Goal: Transaction & Acquisition: Purchase product/service

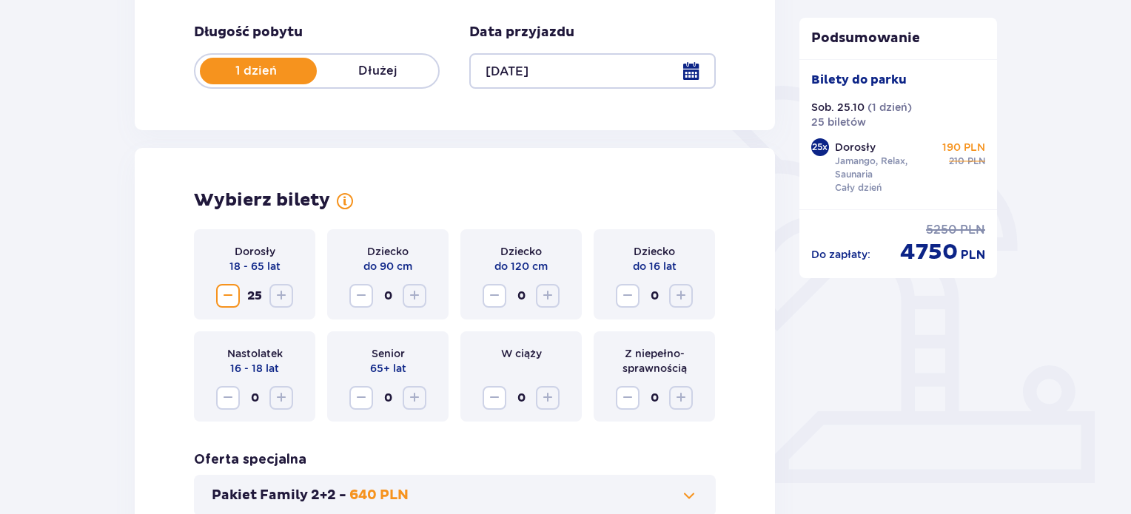
scroll to position [282, 0]
click at [229, 288] on span "Zmniejsz" at bounding box center [228, 295] width 18 height 18
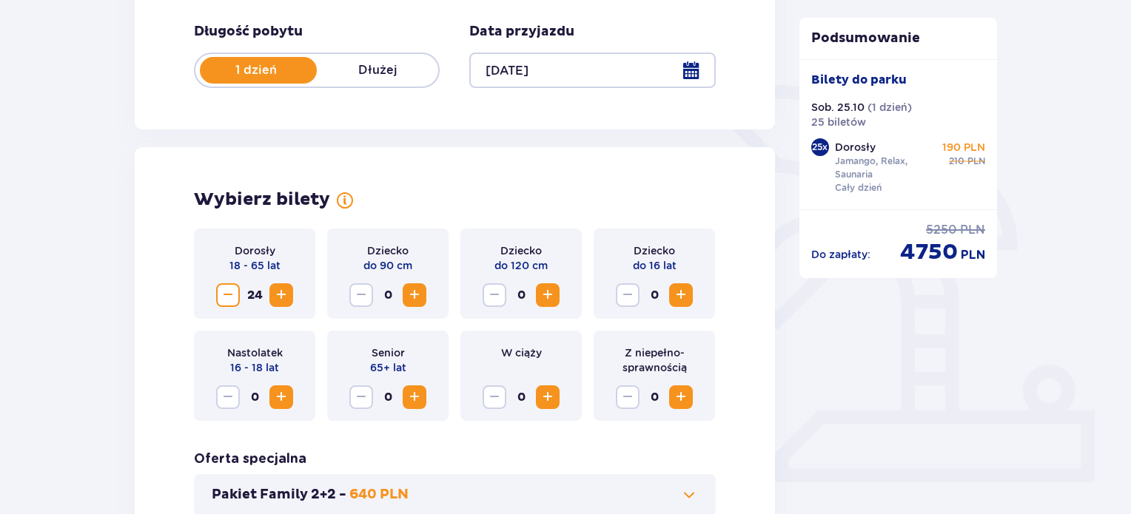
click at [229, 288] on span "Zmniejsz" at bounding box center [228, 295] width 18 height 18
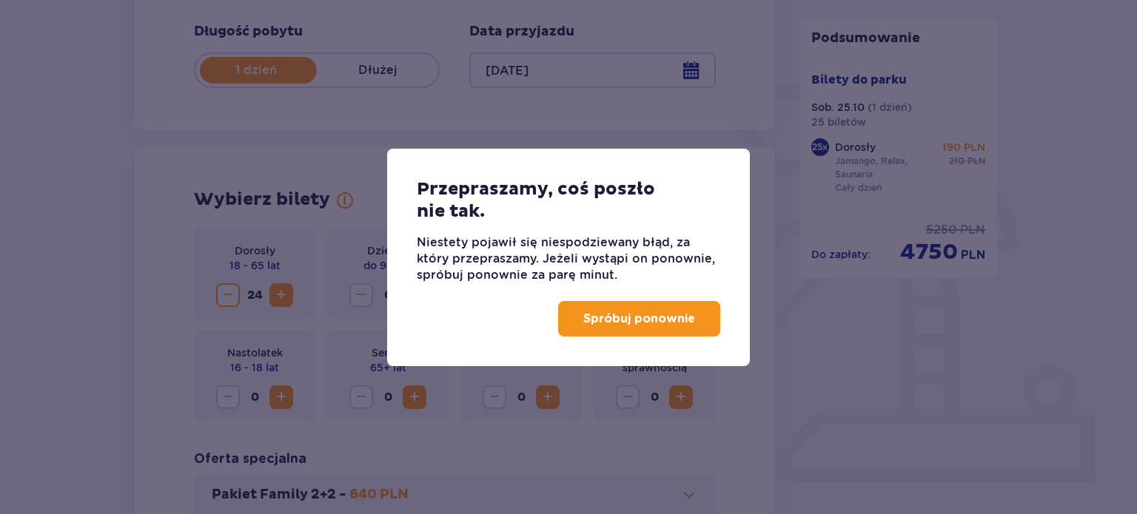
click at [651, 322] on p "Spróbuj ponownie" at bounding box center [639, 319] width 112 height 16
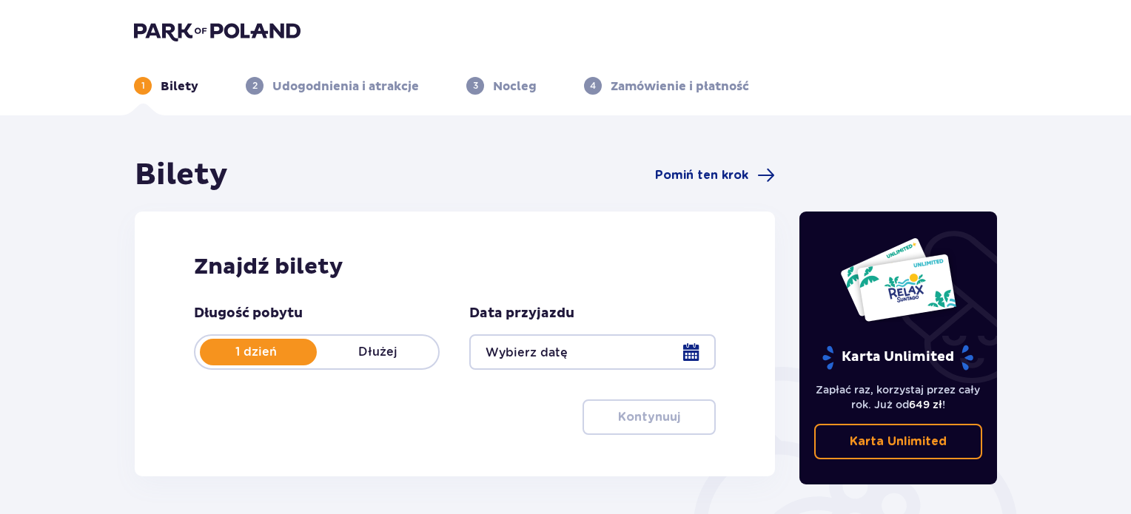
click at [691, 347] on div at bounding box center [592, 353] width 246 height 36
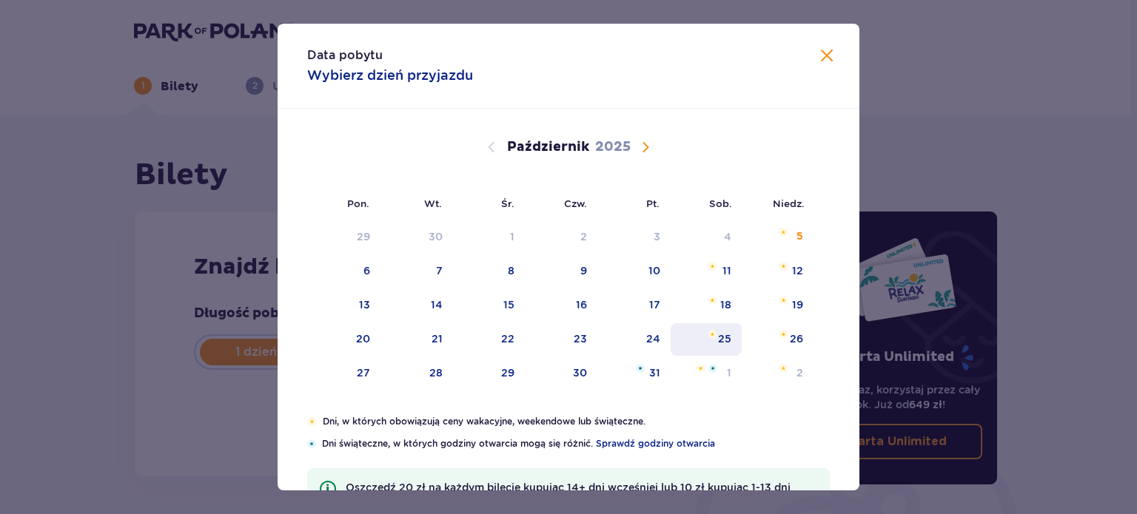
click at [723, 336] on div "25" at bounding box center [724, 339] width 13 height 15
type input "[DATE]"
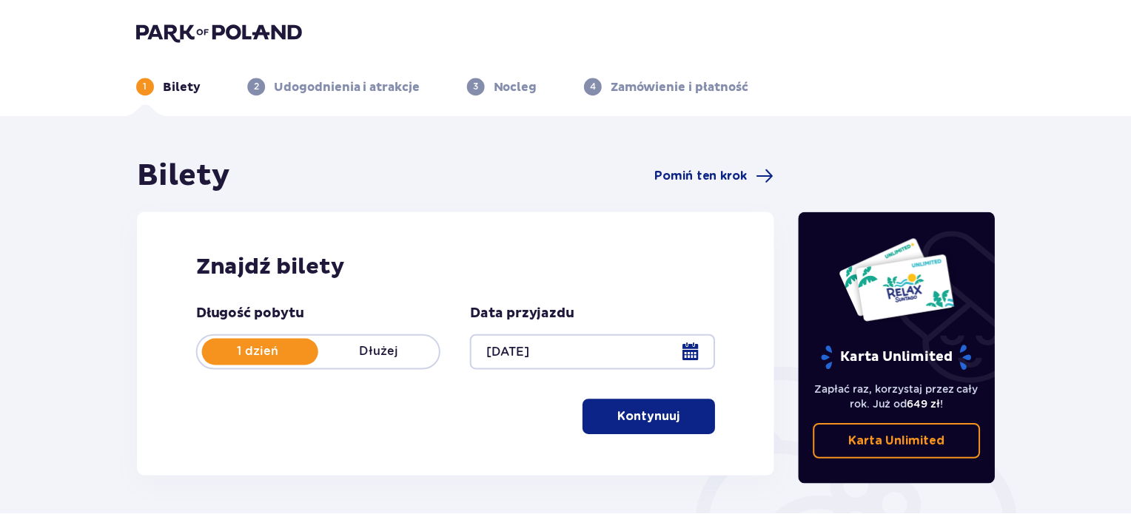
scroll to position [240, 0]
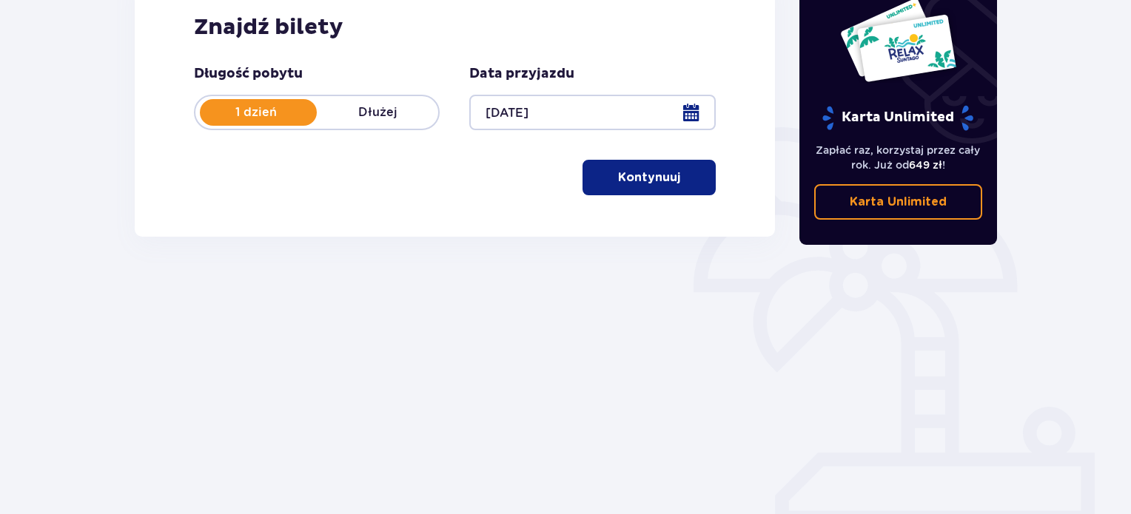
click at [663, 182] on p "Kontynuuj" at bounding box center [649, 178] width 62 height 16
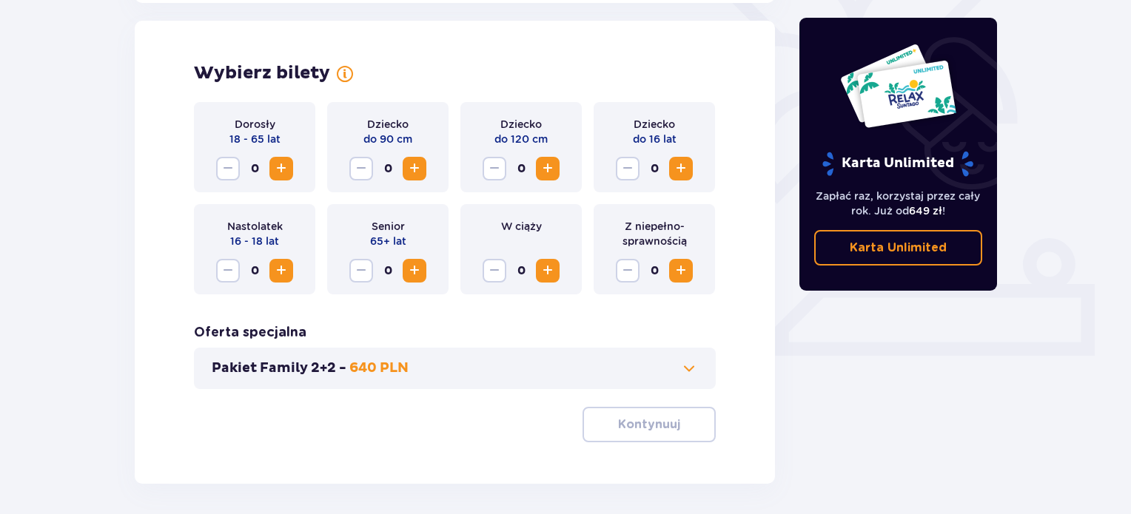
scroll to position [412, 0]
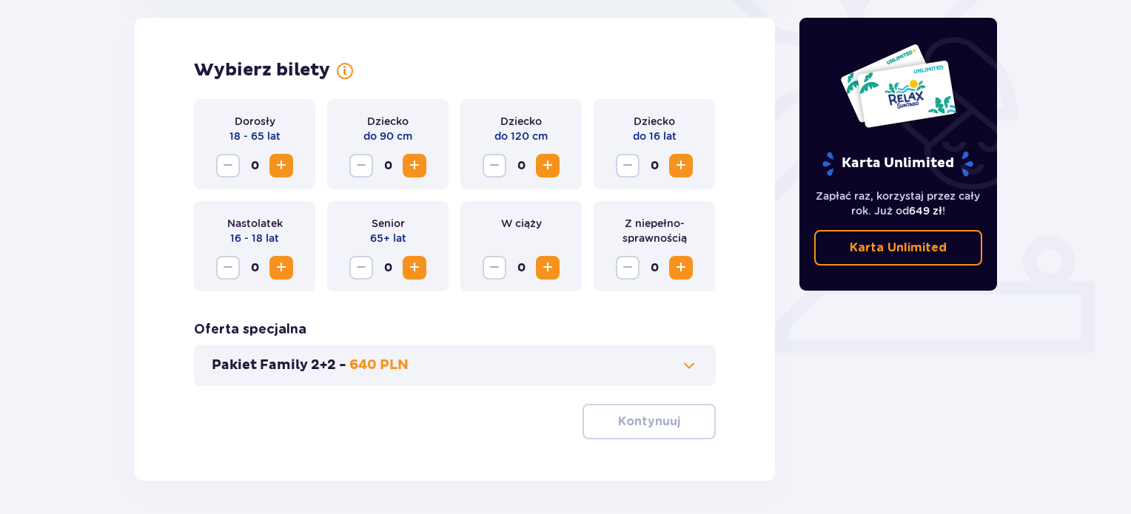
click at [420, 270] on span "Zwiększ" at bounding box center [415, 268] width 18 height 18
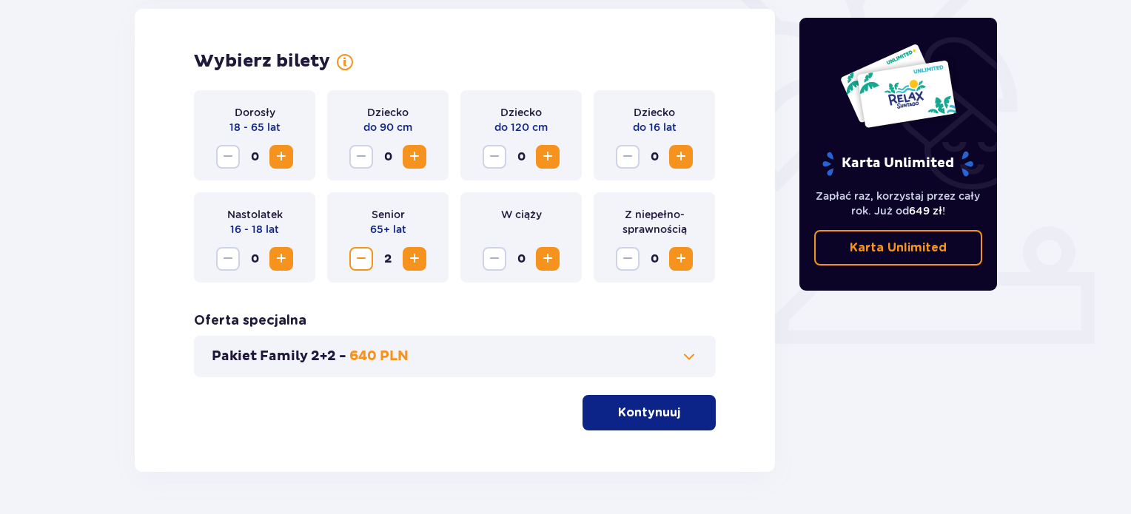
scroll to position [420, 0]
click at [276, 146] on button "Zwiększ" at bounding box center [281, 158] width 24 height 24
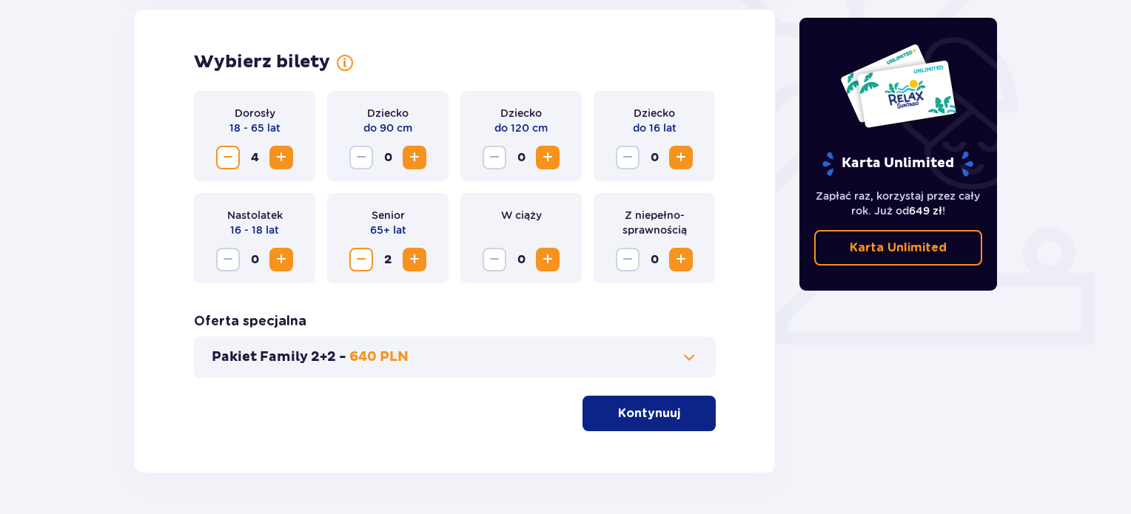
click at [276, 146] on button "Zwiększ" at bounding box center [281, 158] width 24 height 24
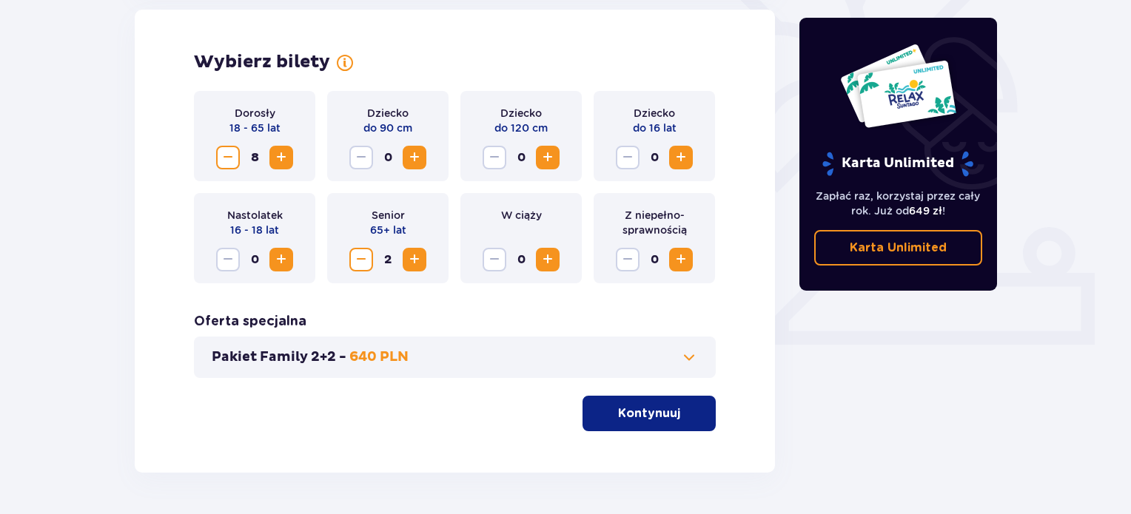
click at [276, 146] on button "Zwiększ" at bounding box center [281, 158] width 24 height 24
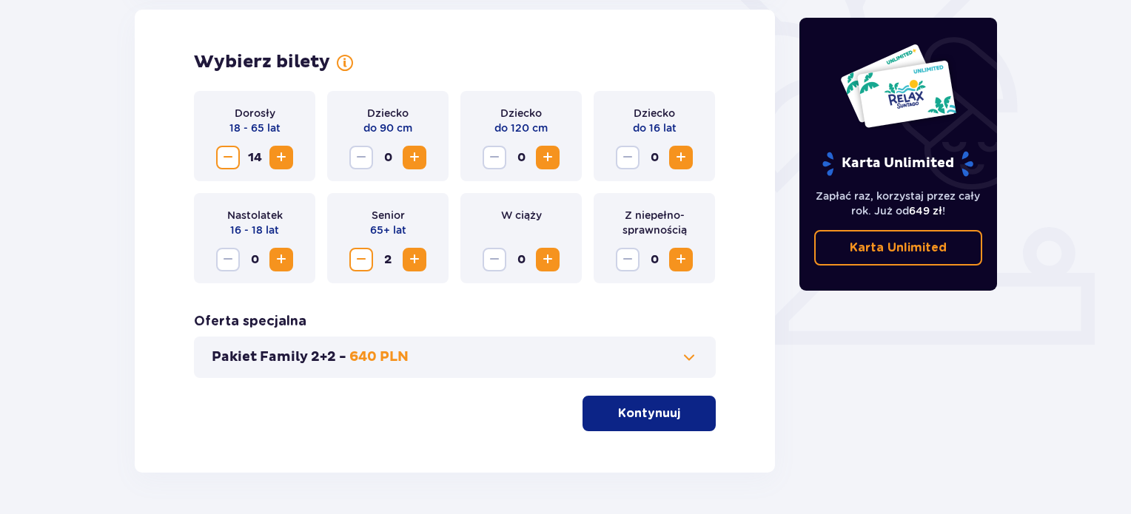
click at [276, 146] on button "Zwiększ" at bounding box center [281, 158] width 24 height 24
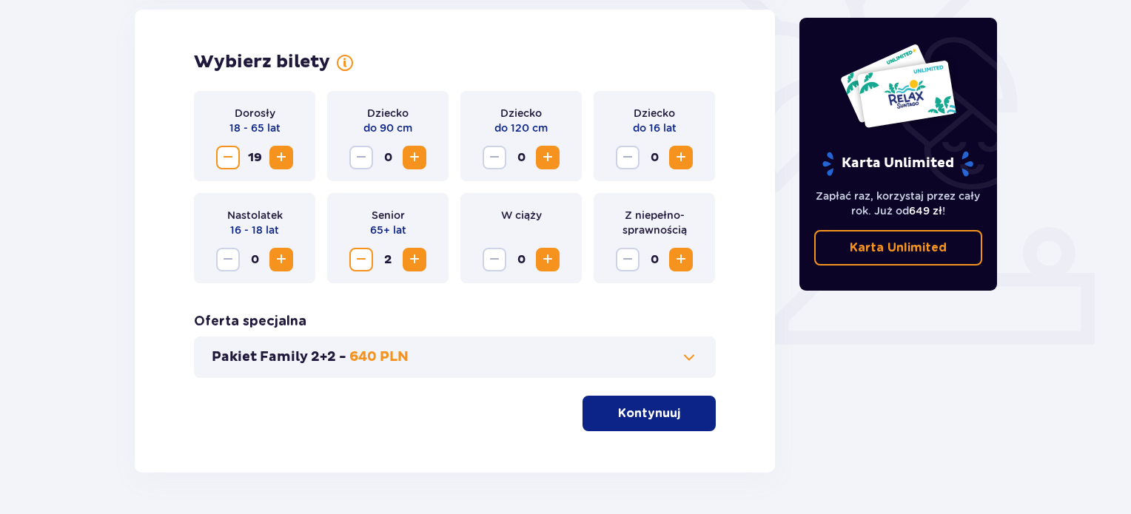
click at [276, 146] on button "Zwiększ" at bounding box center [281, 158] width 24 height 24
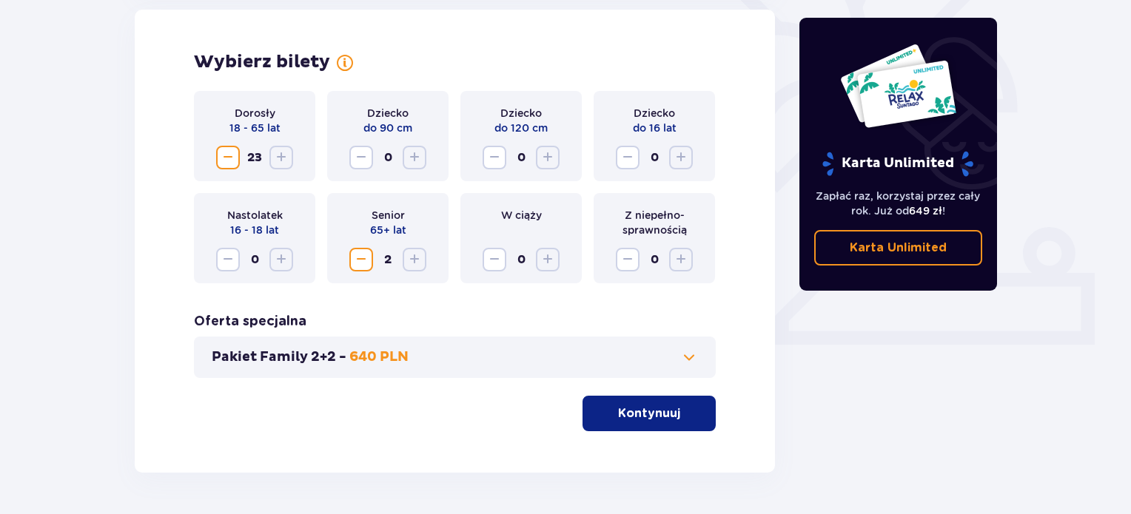
scroll to position [467, 0]
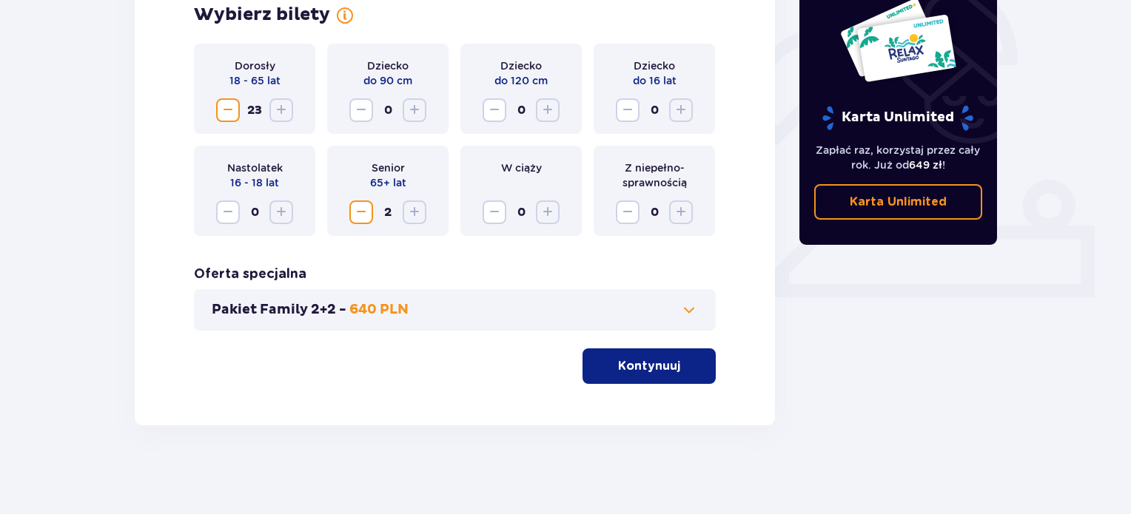
click at [675, 369] on span "button" at bounding box center [683, 367] width 18 height 18
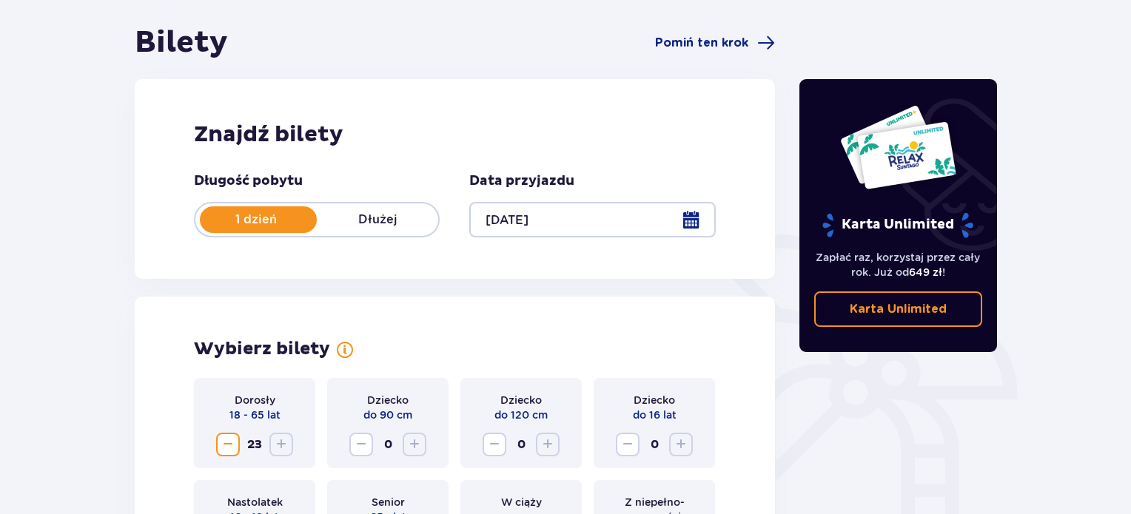
scroll to position [0, 0]
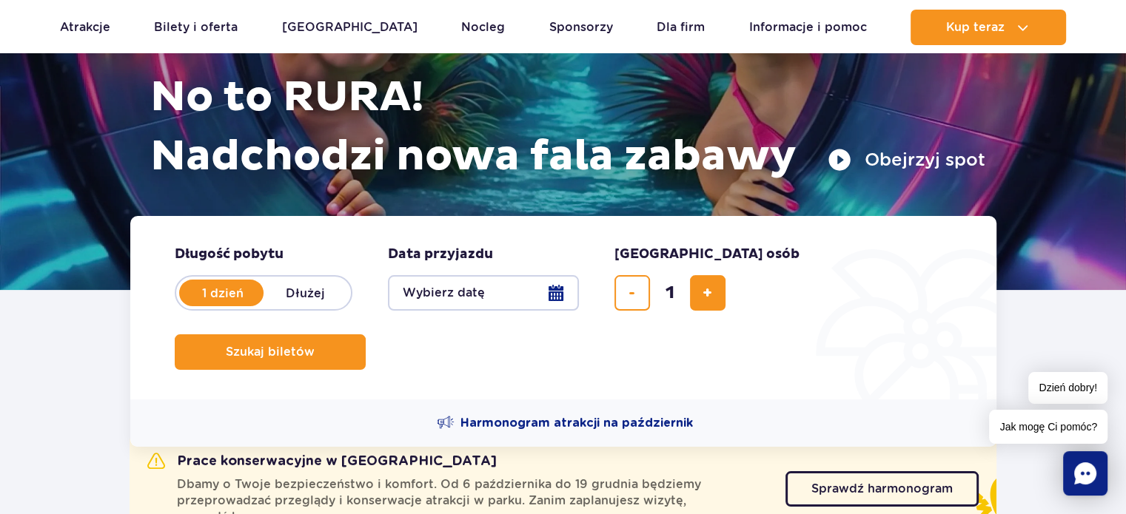
scroll to position [181, 0]
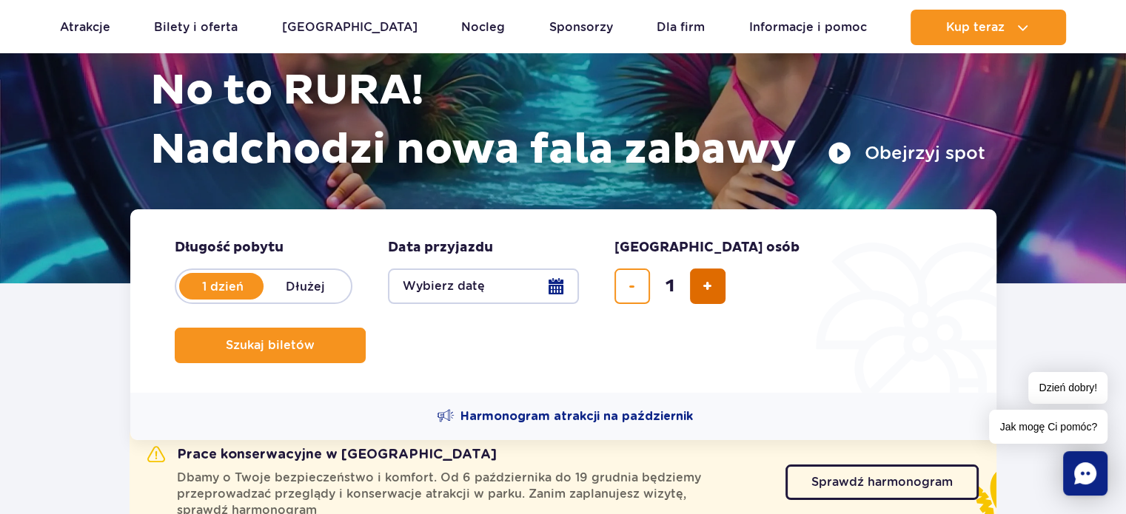
click at [705, 286] on span "dodaj bilet" at bounding box center [708, 286] width 10 height 0
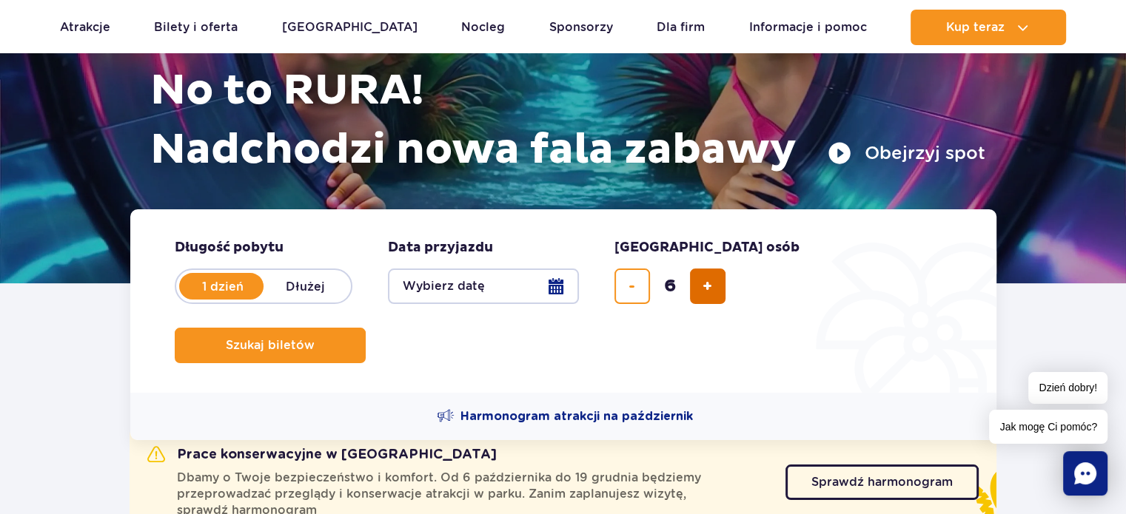
click at [705, 286] on span "dodaj bilet" at bounding box center [708, 286] width 10 height 0
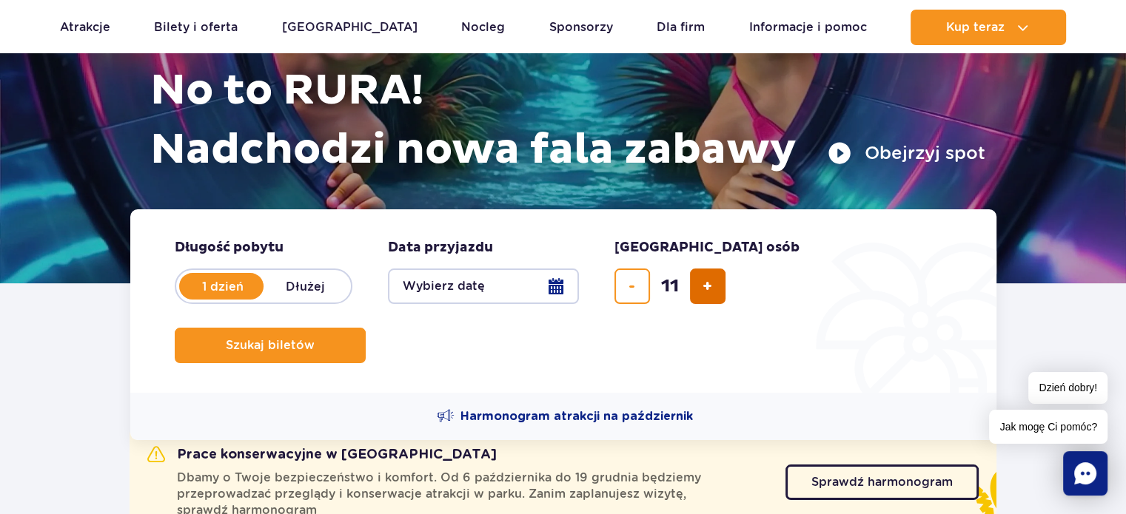
click at [705, 286] on span "dodaj bilet" at bounding box center [708, 286] width 10 height 0
type input "14"
click at [705, 286] on div "14" at bounding box center [669, 287] width 111 height 36
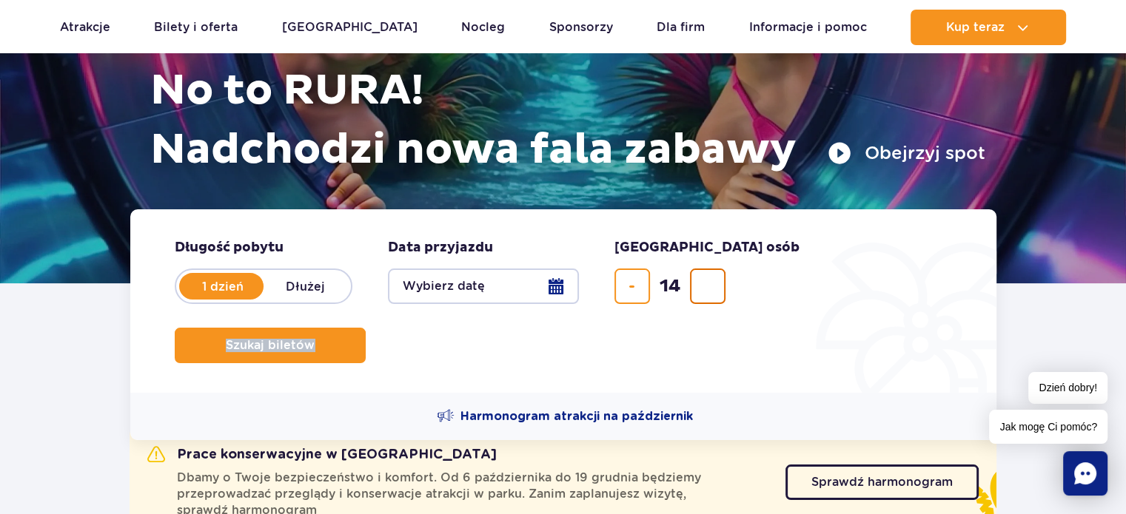
click at [705, 286] on div "14" at bounding box center [669, 287] width 111 height 36
click at [557, 284] on button "Wybierz datę" at bounding box center [483, 287] width 191 height 36
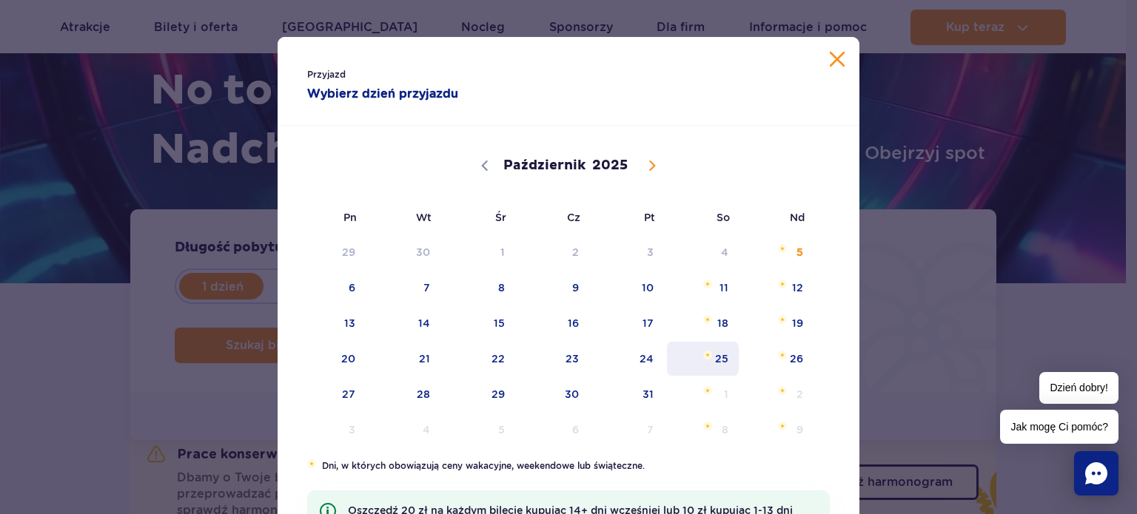
click at [717, 352] on span "25" at bounding box center [703, 359] width 75 height 34
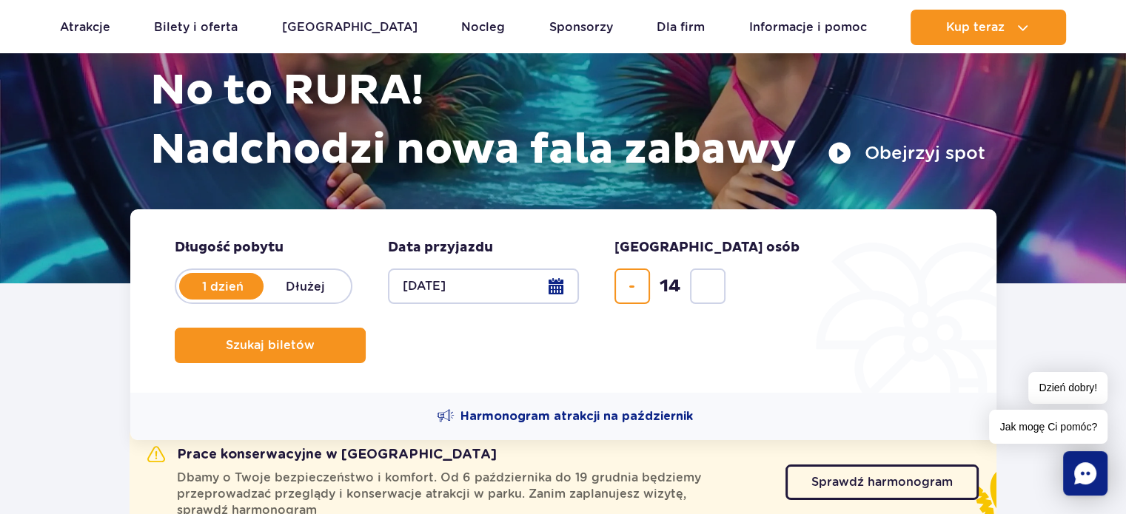
click at [708, 286] on div "14" at bounding box center [669, 287] width 111 height 36
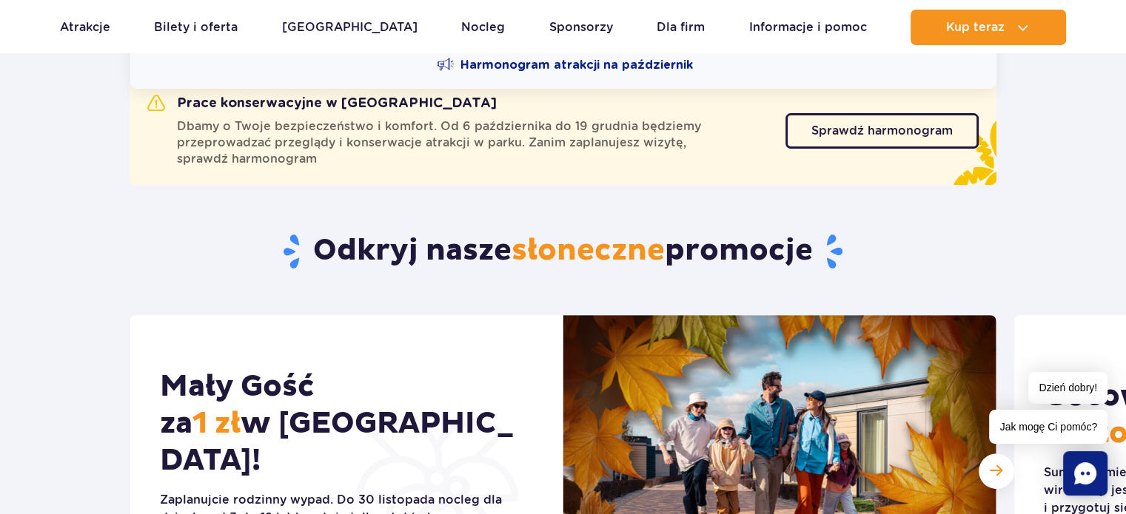
scroll to position [526, 0]
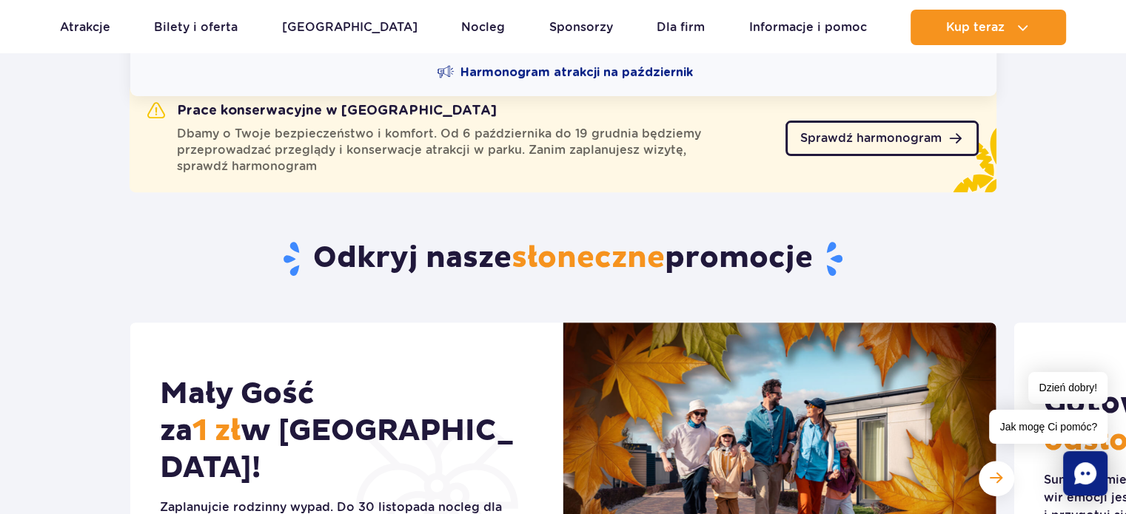
click at [884, 136] on span "Sprawdź harmonogram" at bounding box center [870, 139] width 141 height 12
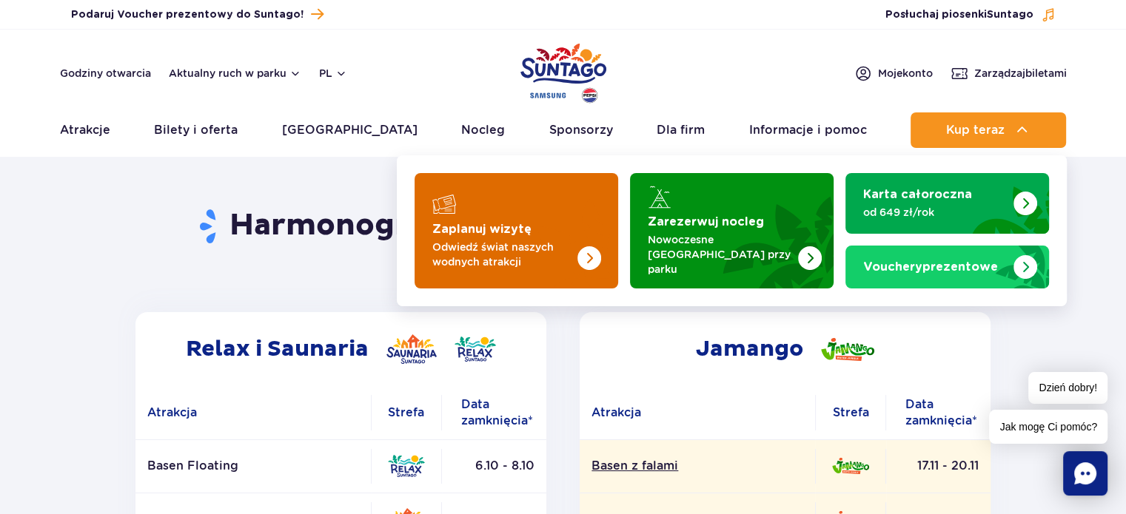
click at [506, 233] on img "Zaplanuj wizytę" at bounding box center [559, 230] width 118 height 115
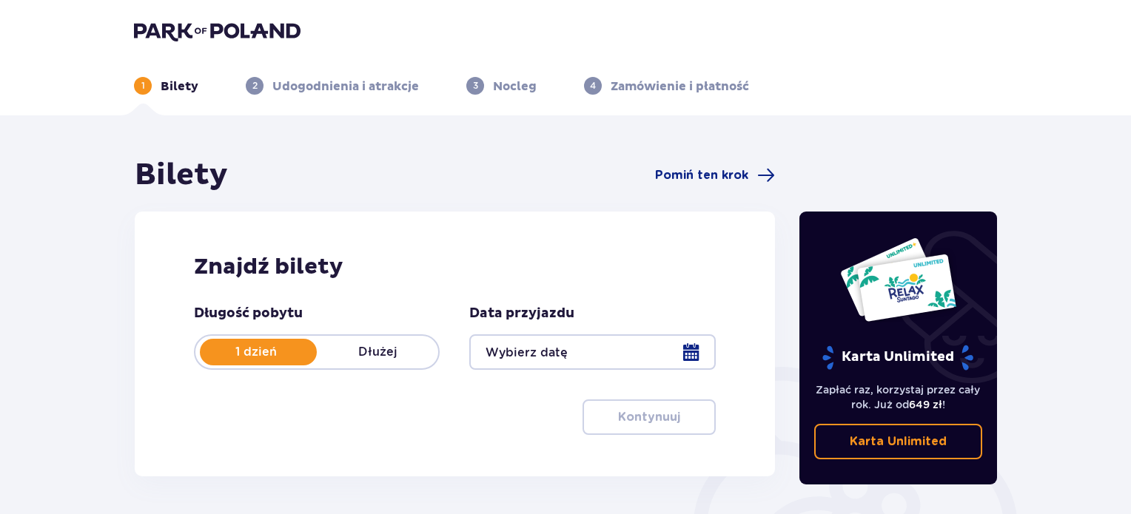
click at [275, 339] on div at bounding box center [258, 352] width 117 height 27
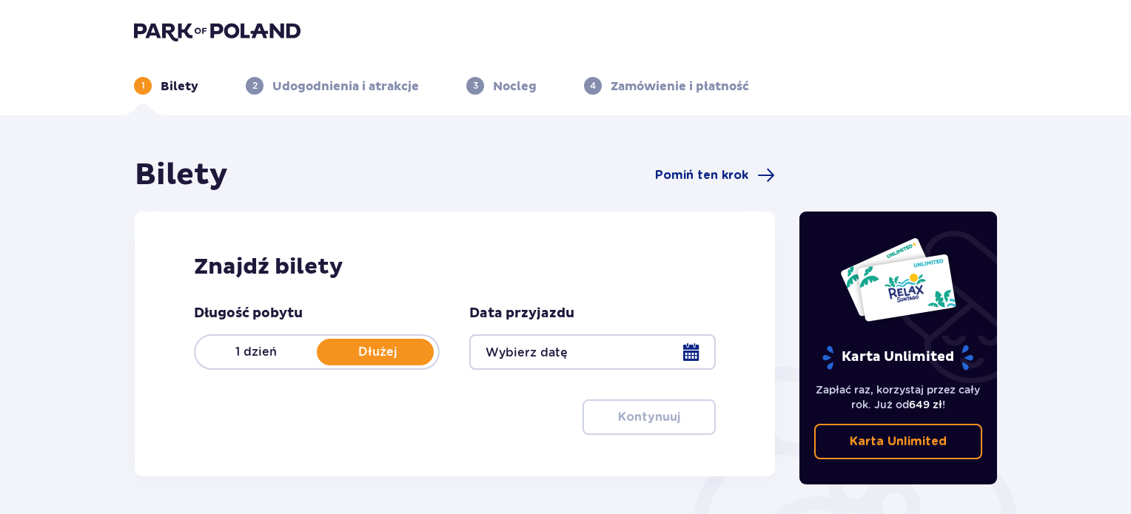
click at [255, 354] on p "1 dzień" at bounding box center [255, 352] width 121 height 16
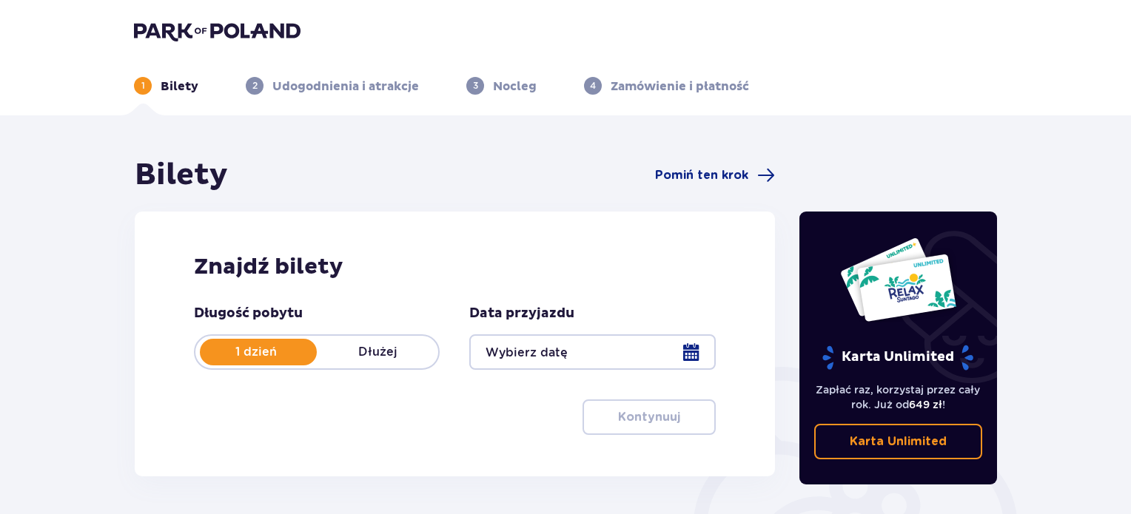
click at [690, 355] on div at bounding box center [592, 353] width 246 height 36
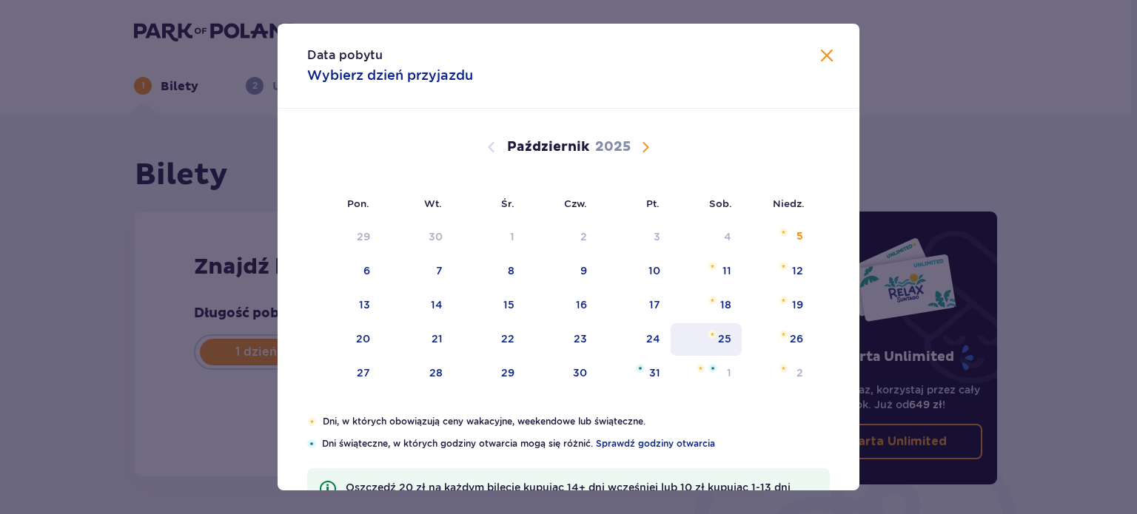
click at [723, 337] on div "25" at bounding box center [724, 339] width 13 height 15
type input "[DATE]"
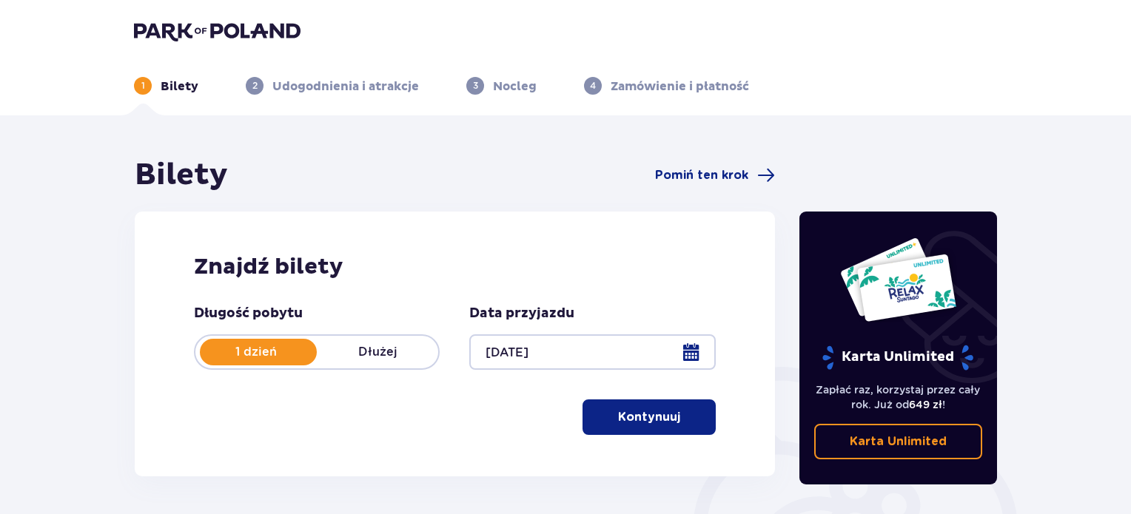
scroll to position [84, 0]
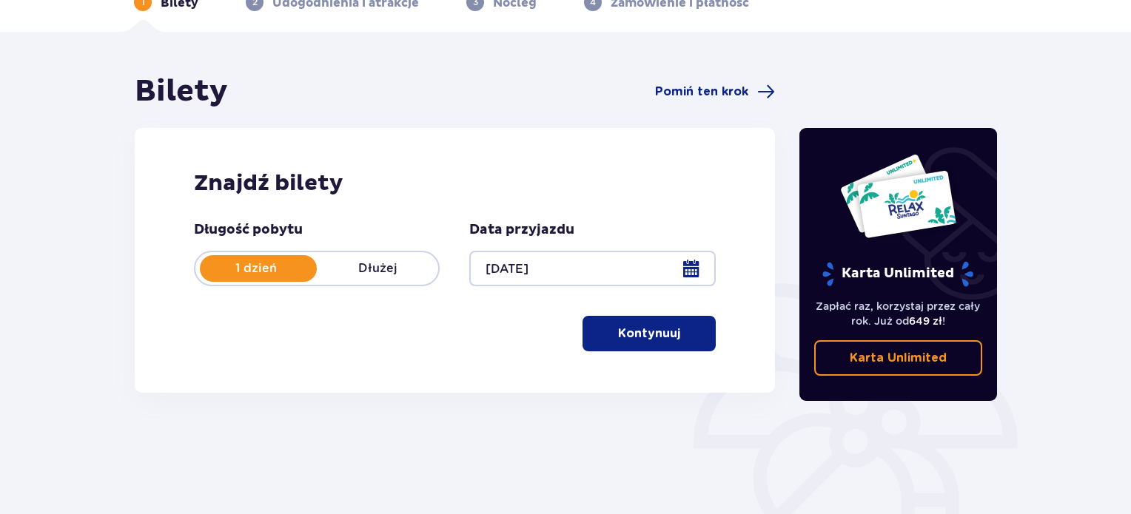
click at [672, 330] on button "Kontynuuj" at bounding box center [649, 334] width 133 height 36
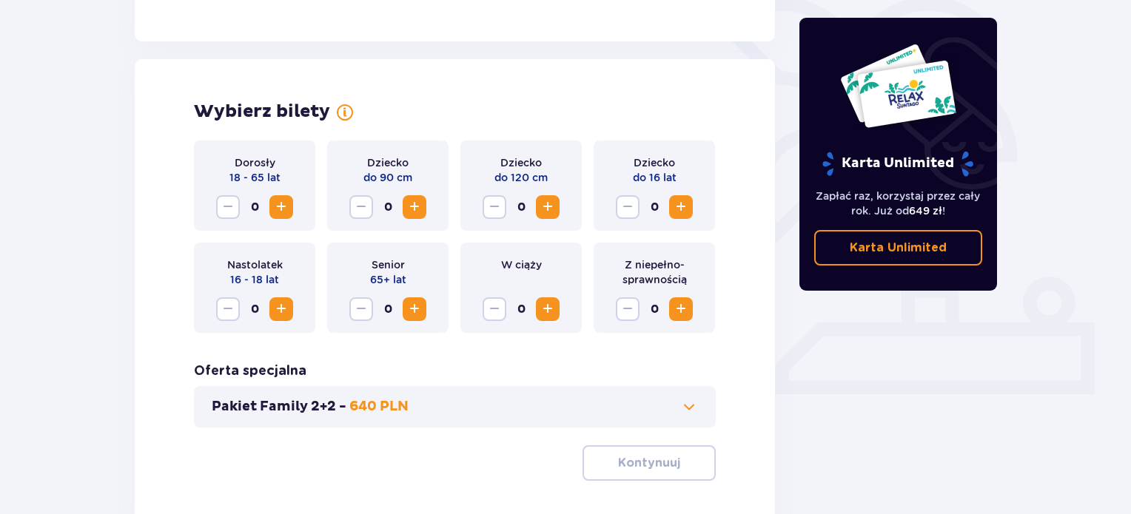
scroll to position [412, 0]
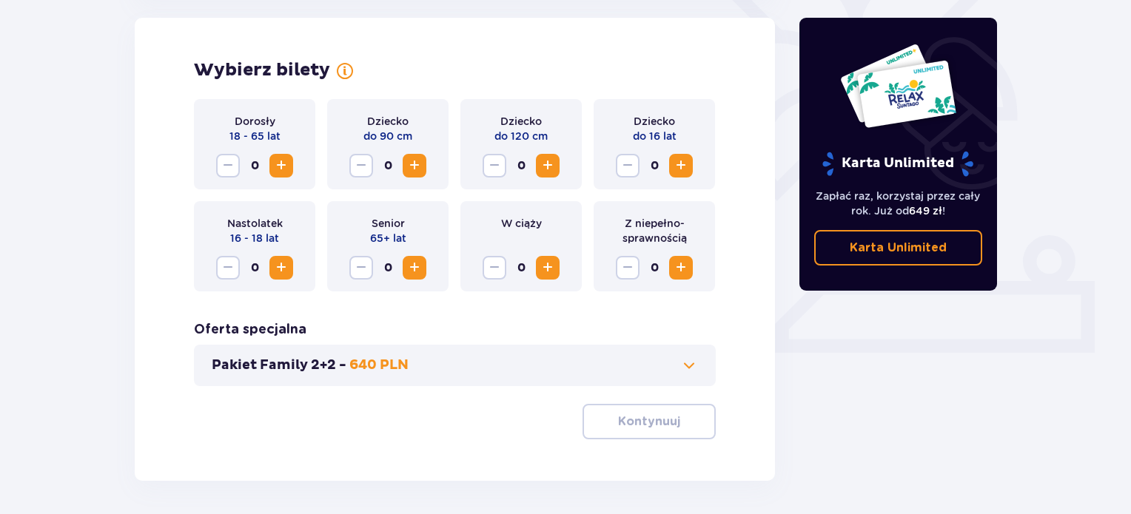
click at [287, 165] on span "Zwiększ" at bounding box center [281, 166] width 18 height 18
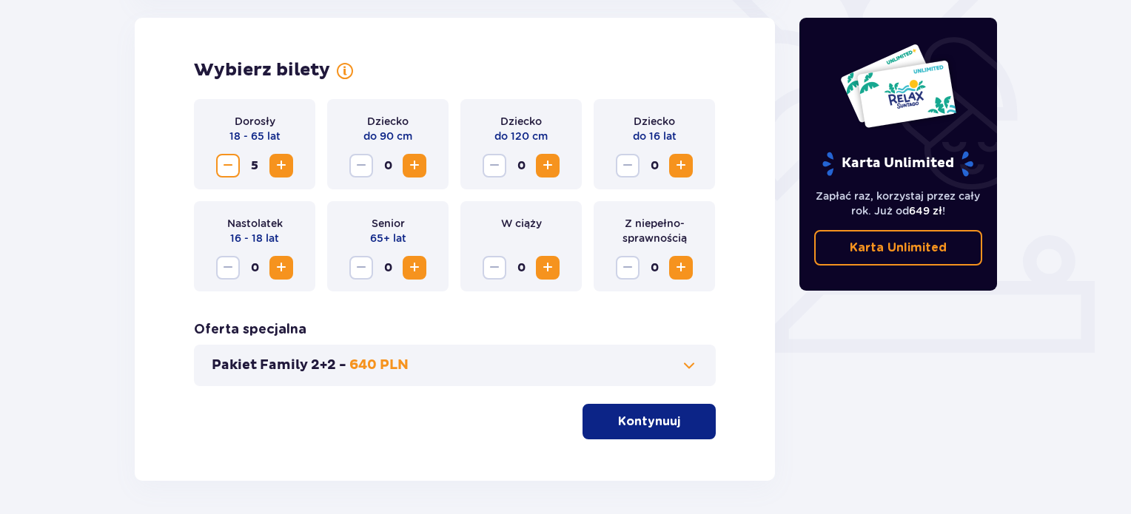
click at [287, 165] on span "Zwiększ" at bounding box center [281, 166] width 18 height 18
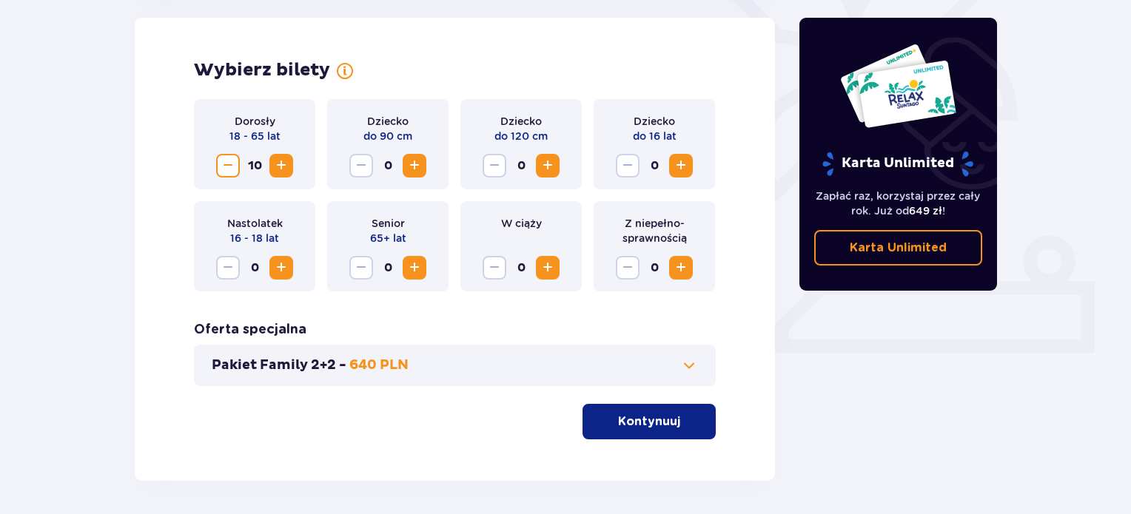
click at [287, 165] on span "Zwiększ" at bounding box center [281, 166] width 18 height 18
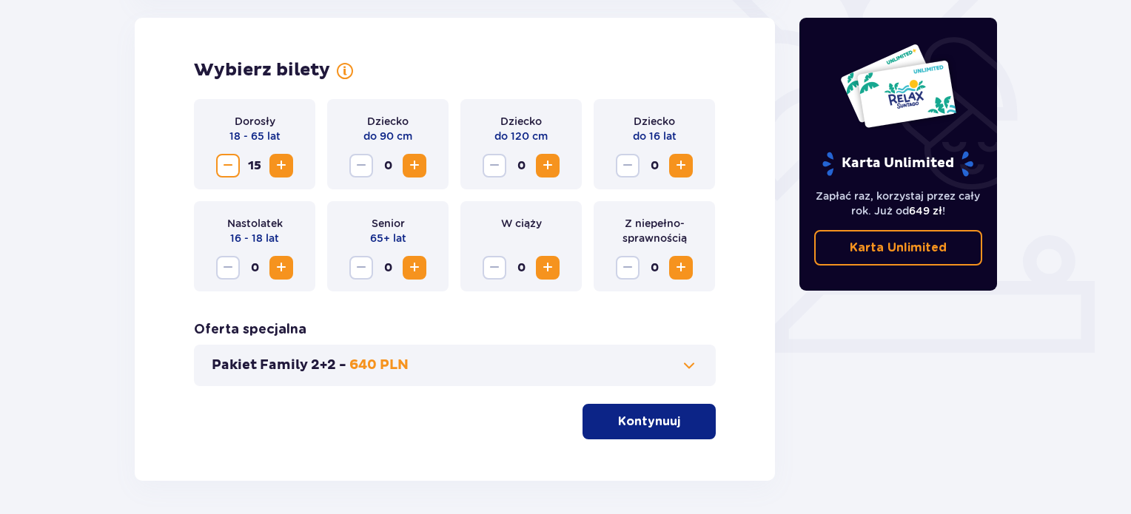
click at [287, 165] on span "Zwiększ" at bounding box center [281, 166] width 18 height 18
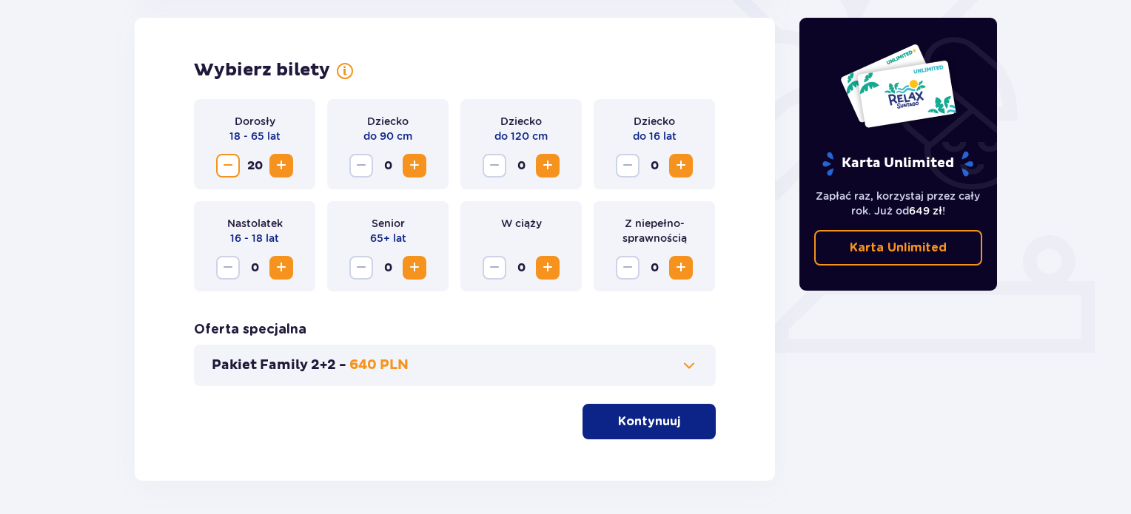
click at [287, 165] on span "Zwiększ" at bounding box center [281, 166] width 18 height 18
click at [406, 276] on span "Zwiększ" at bounding box center [415, 268] width 18 height 18
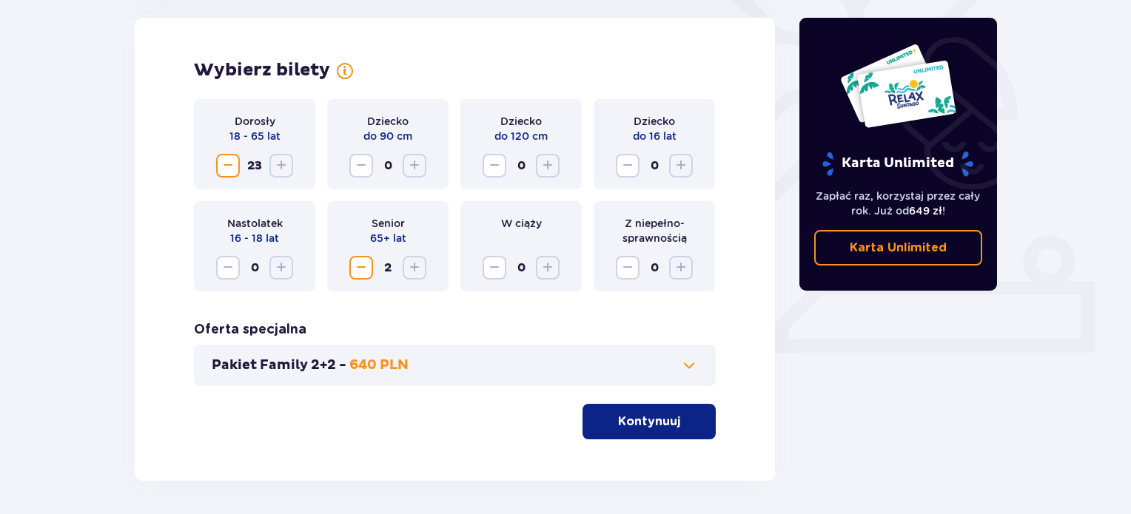
click at [648, 421] on p "Kontynuuj" at bounding box center [649, 422] width 62 height 16
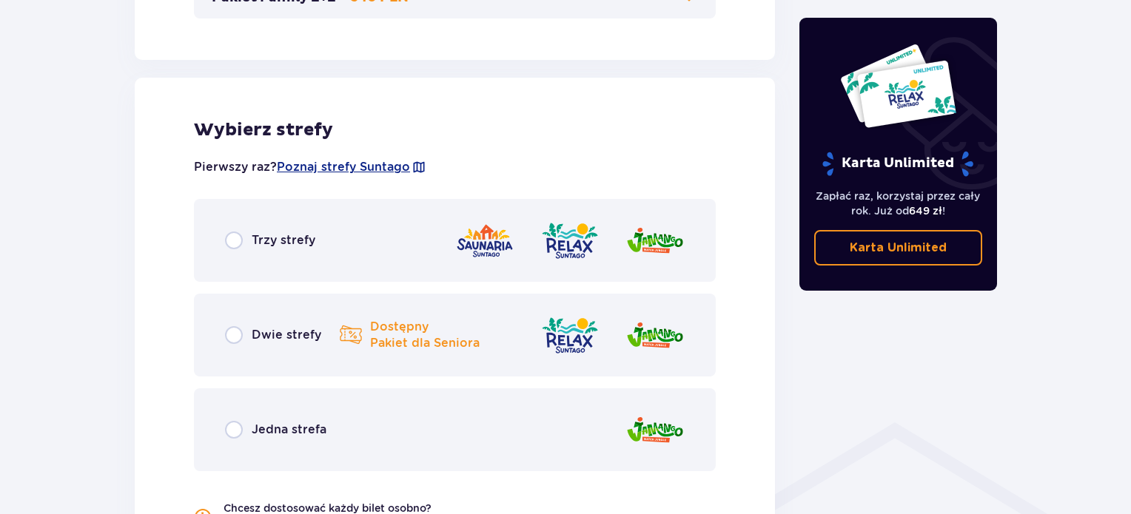
scroll to position [822, 0]
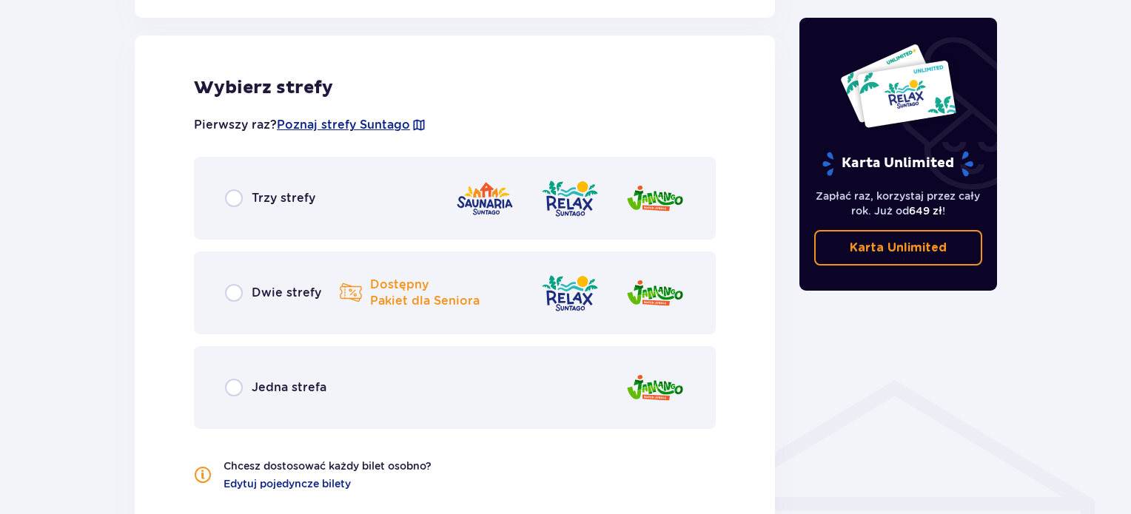
click at [241, 206] on input "radio" at bounding box center [234, 199] width 18 height 18
radio input "true"
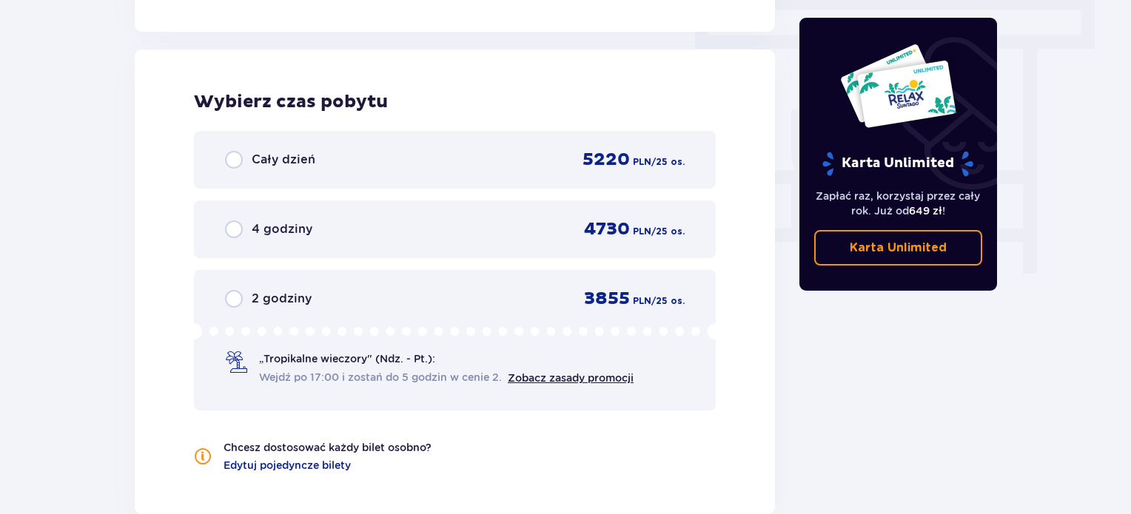
scroll to position [1337, 0]
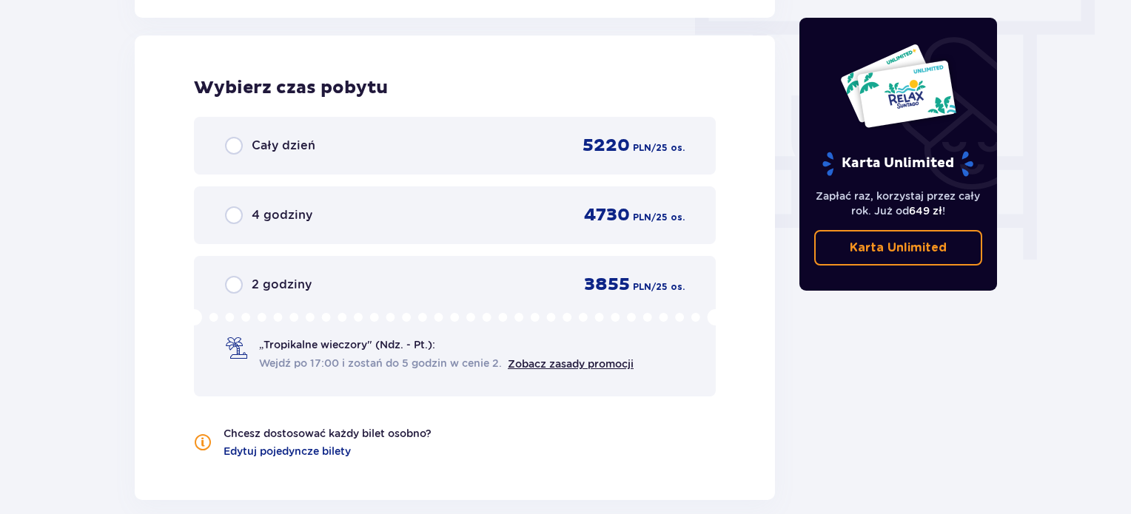
radio input "true"
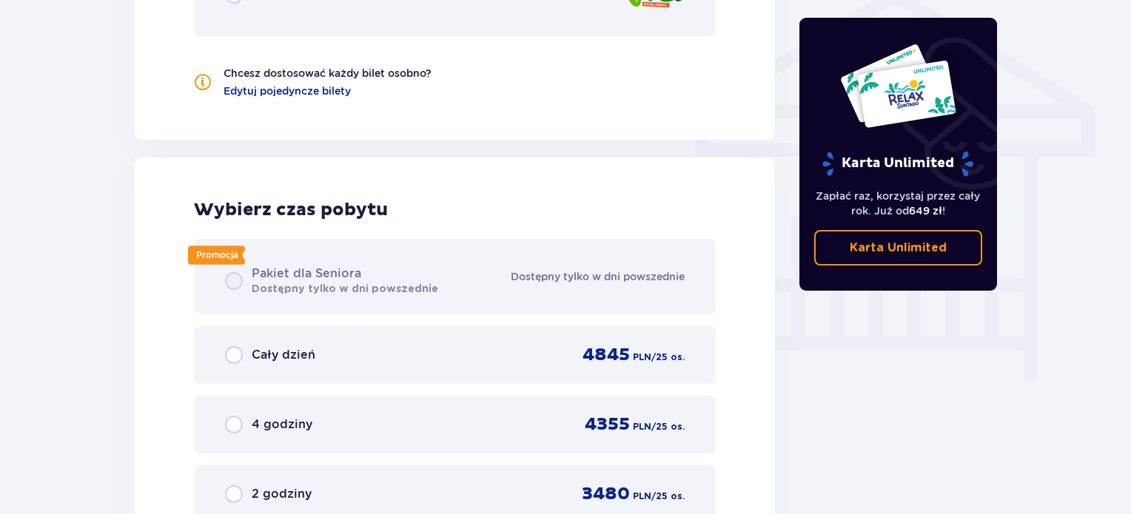
radio input "true"
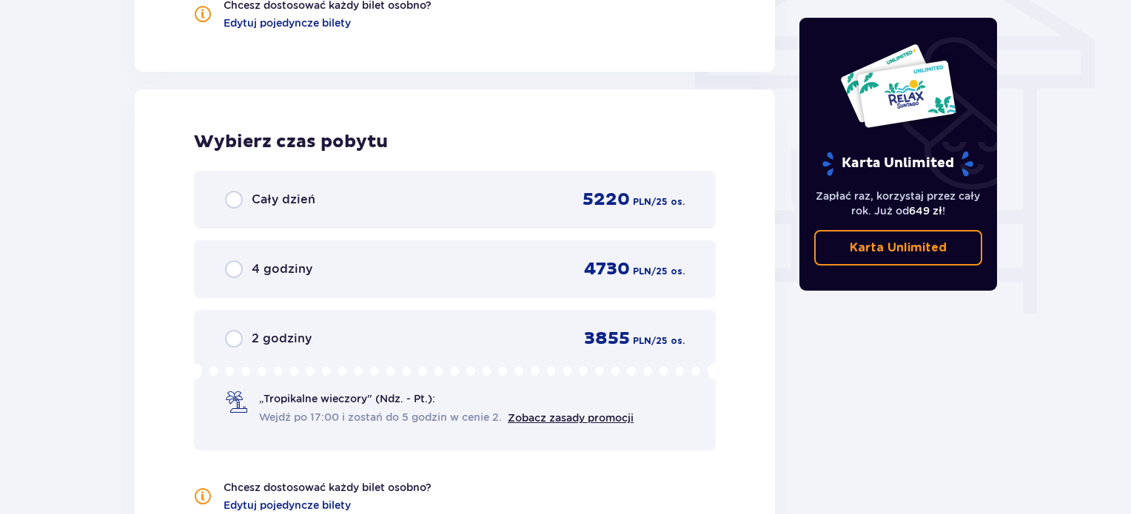
scroll to position [1327, 0]
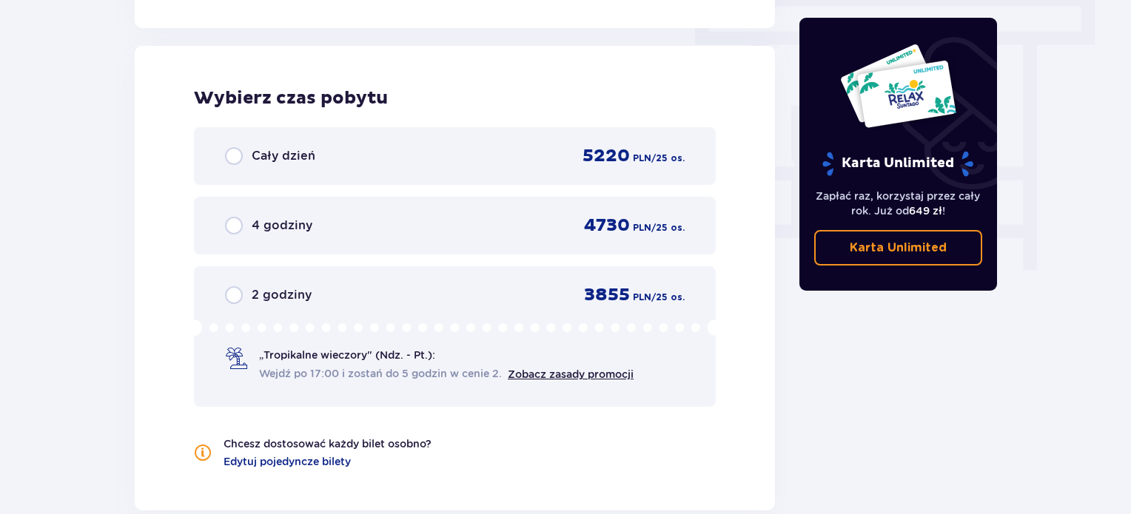
click at [474, 170] on div "Cały dzień 5220 PLN / 25 os." at bounding box center [455, 156] width 522 height 58
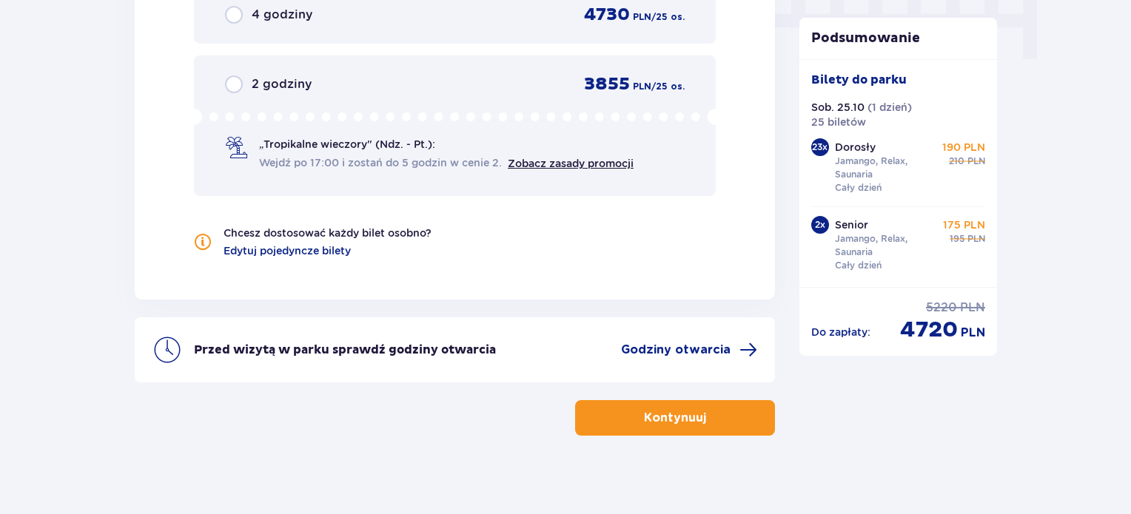
scroll to position [1546, 0]
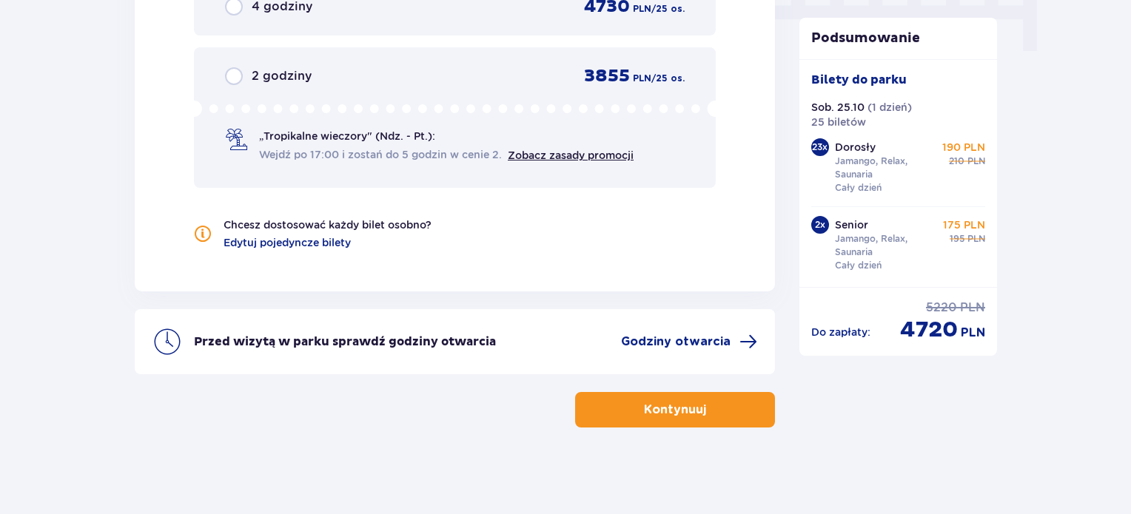
click at [747, 405] on button "Kontynuuj" at bounding box center [675, 410] width 200 height 36
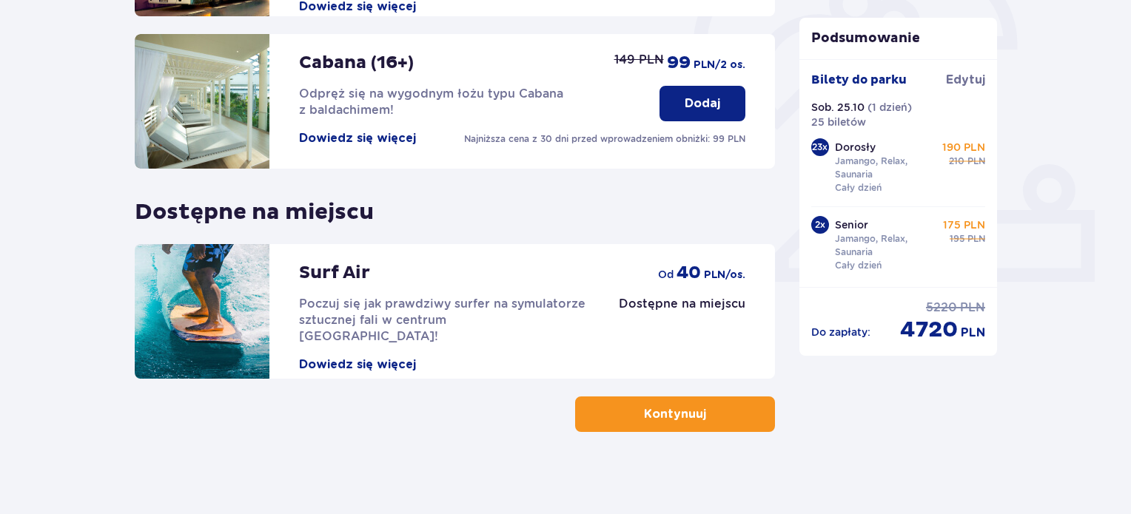
scroll to position [489, 0]
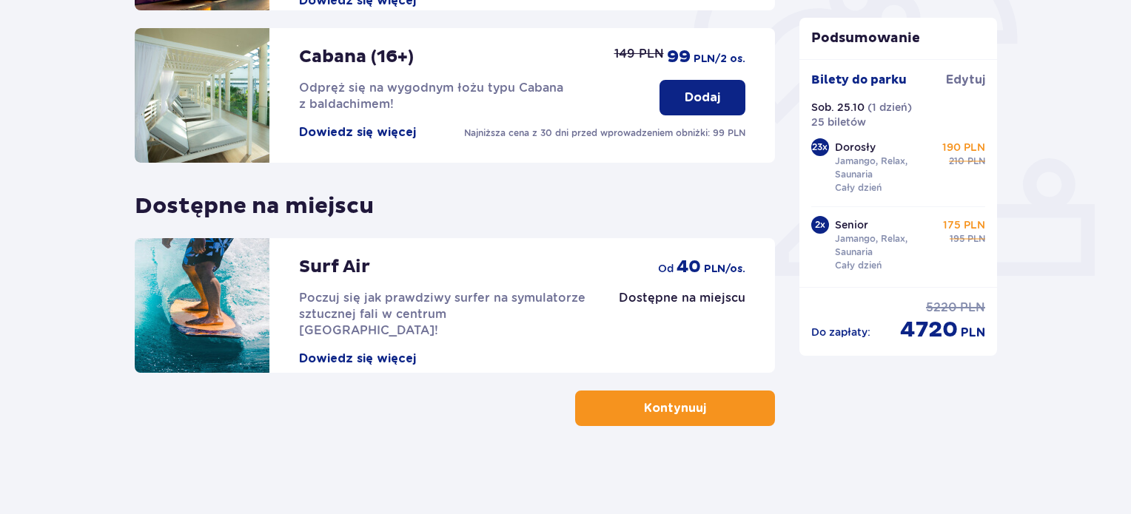
click at [692, 407] on p "Kontynuuj" at bounding box center [675, 408] width 62 height 16
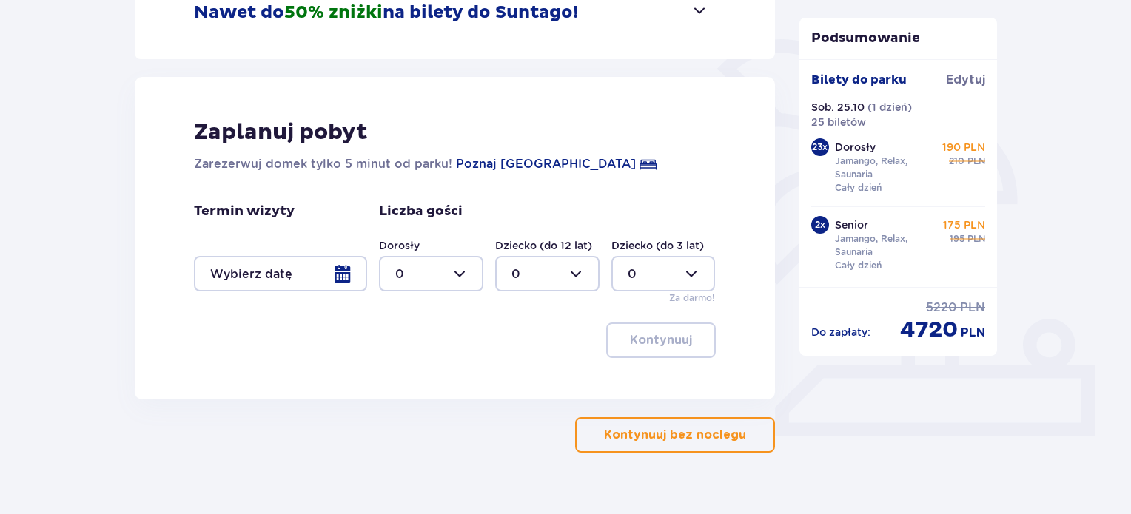
scroll to position [331, 0]
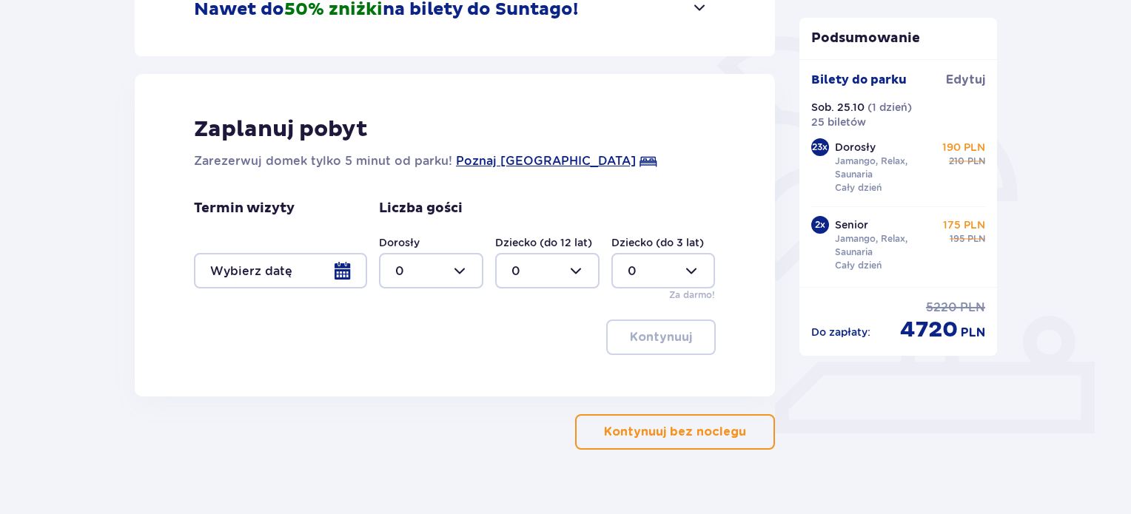
click at [699, 448] on button "Kontynuuj bez noclegu" at bounding box center [675, 433] width 200 height 36
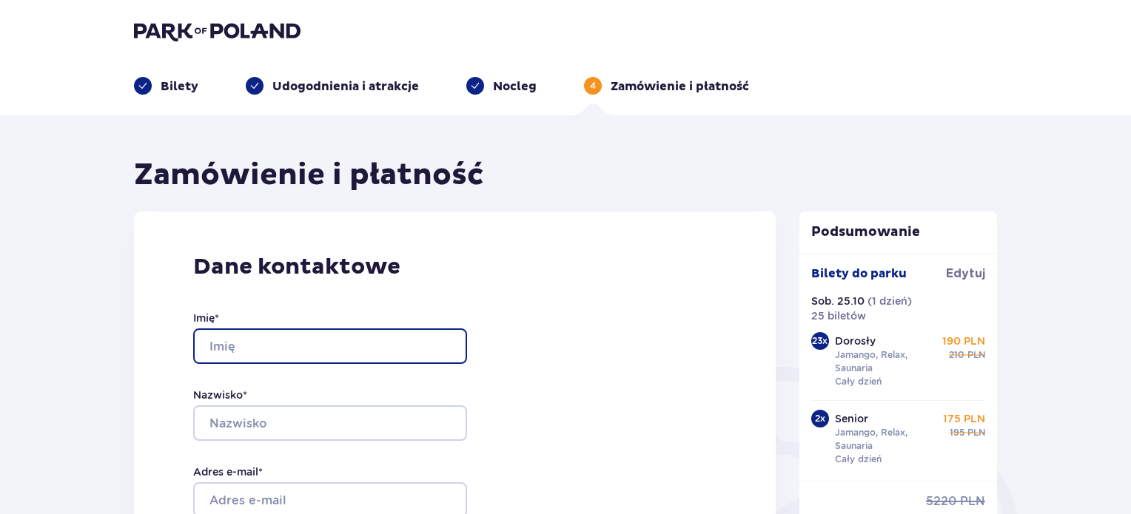
click at [378, 340] on input "Imię *" at bounding box center [330, 347] width 274 height 36
type input "[PERSON_NAME]"
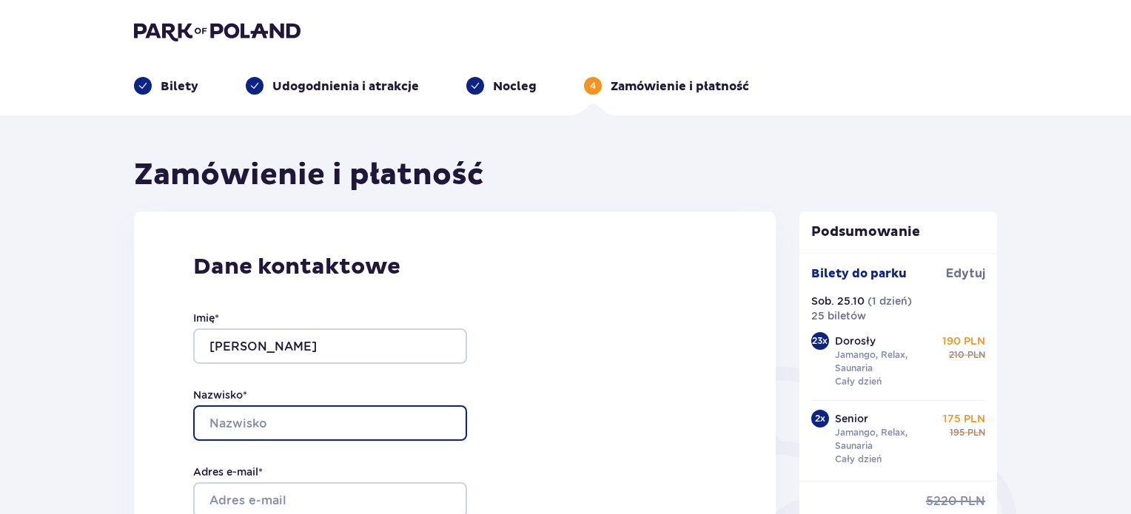
type input "[PERSON_NAME]"
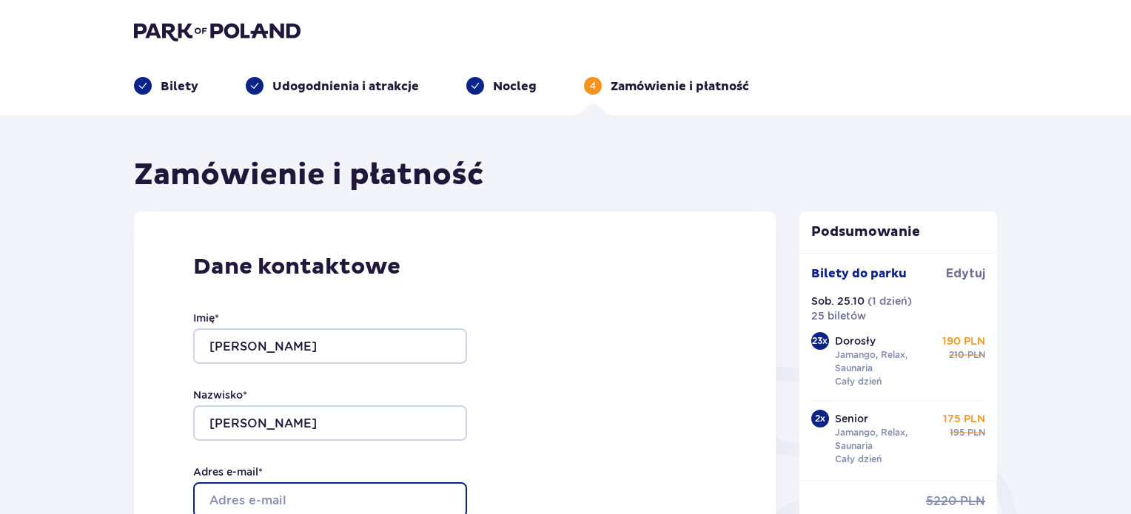
type input "[EMAIL_ADDRESS][DOMAIN_NAME]"
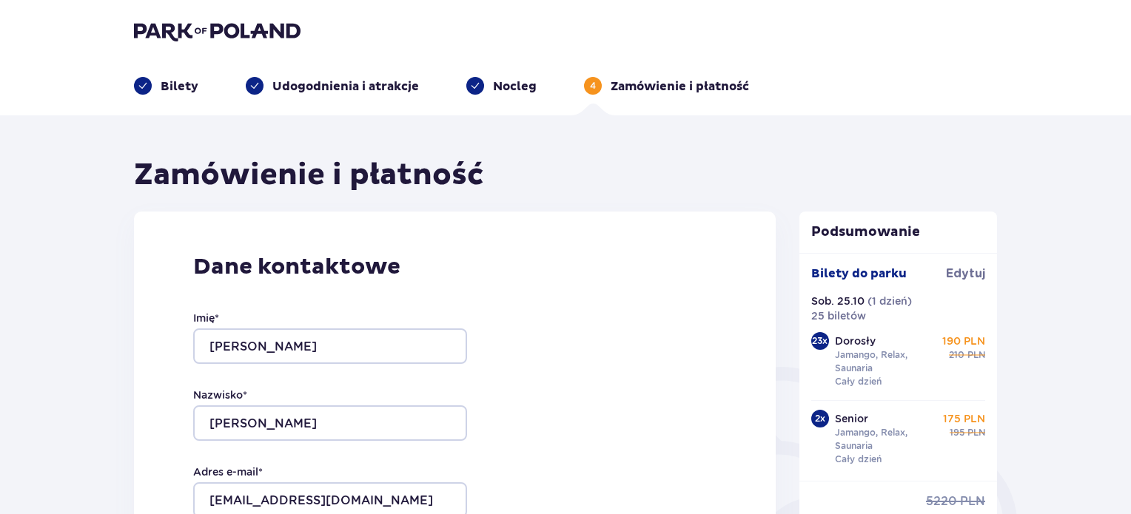
type input "[EMAIL_ADDRESS][DOMAIN_NAME]"
type input "508869360"
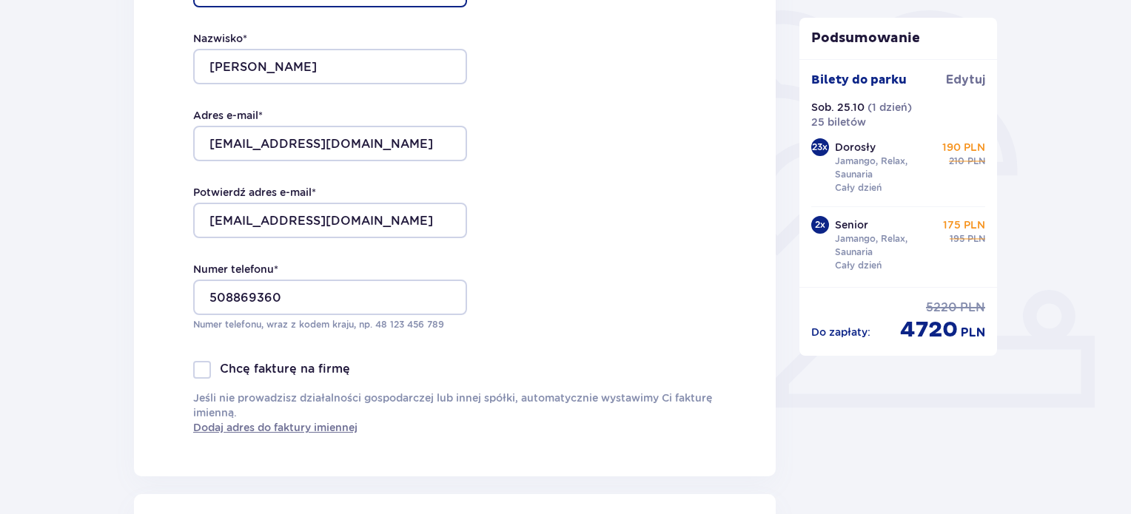
scroll to position [358, 0]
click at [207, 369] on div at bounding box center [202, 369] width 18 height 18
checkbox input "true"
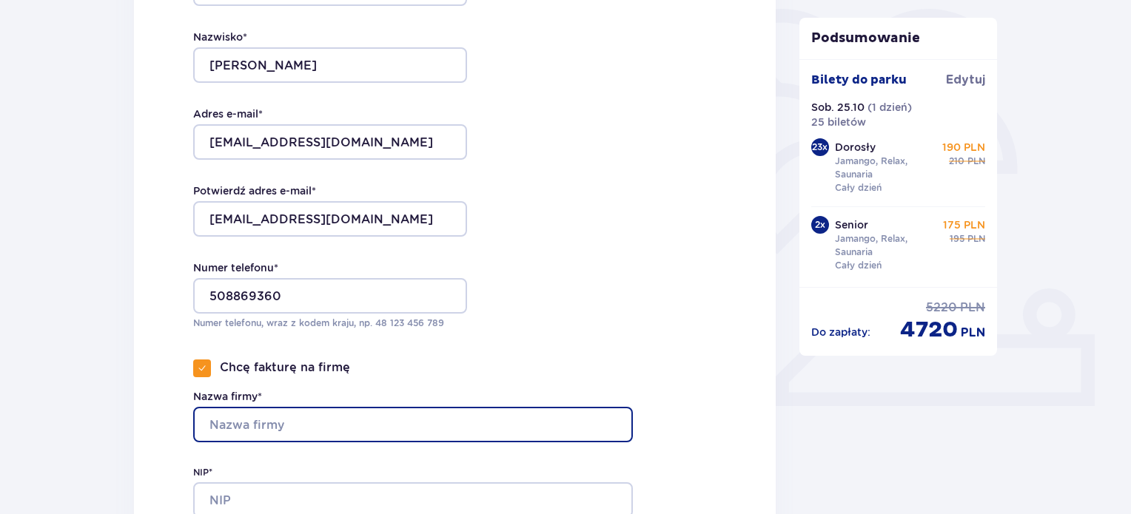
click at [258, 418] on input "Nazwa firmy*" at bounding box center [413, 425] width 440 height 36
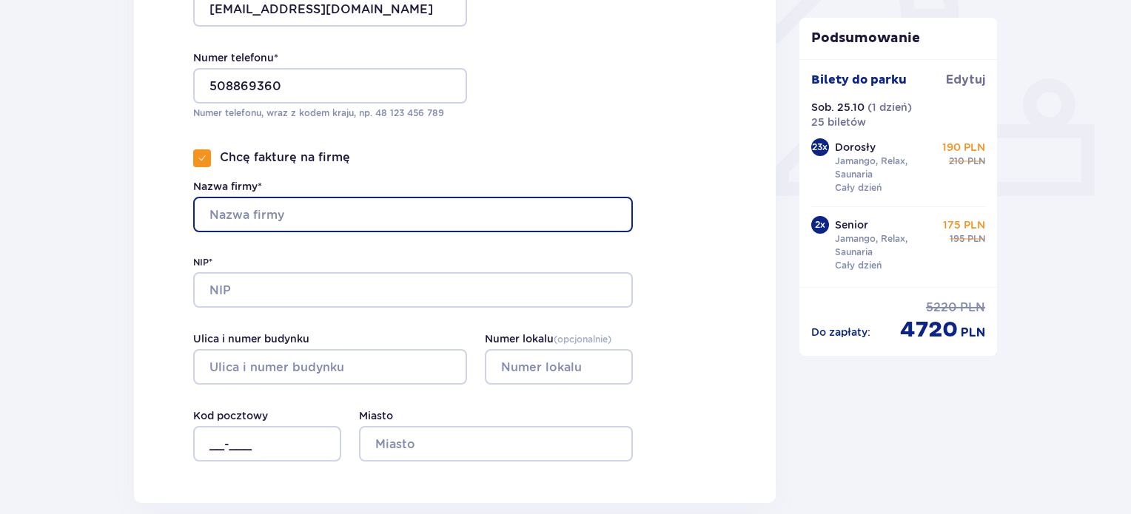
scroll to position [584, 0]
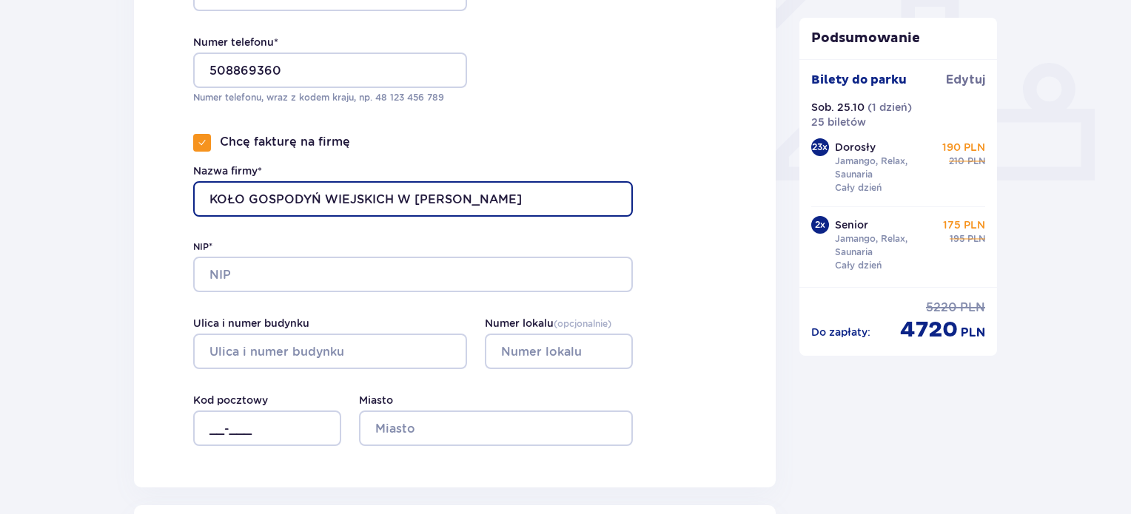
type input "KOŁO GOSPODYŃ WIEJSKICH W [PERSON_NAME]"
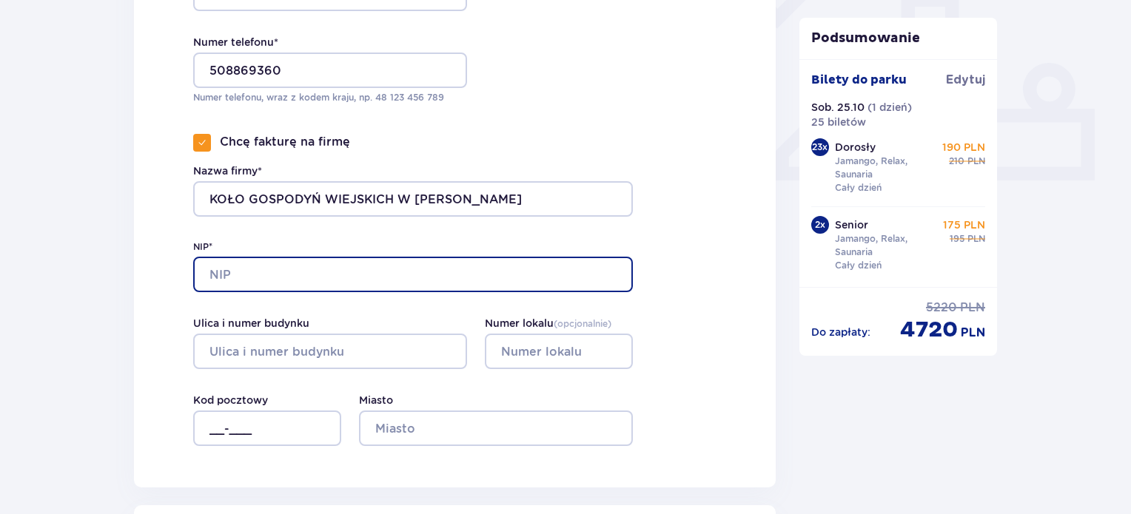
click at [477, 272] on input "NIP*" at bounding box center [413, 275] width 440 height 36
type input "7582372096"
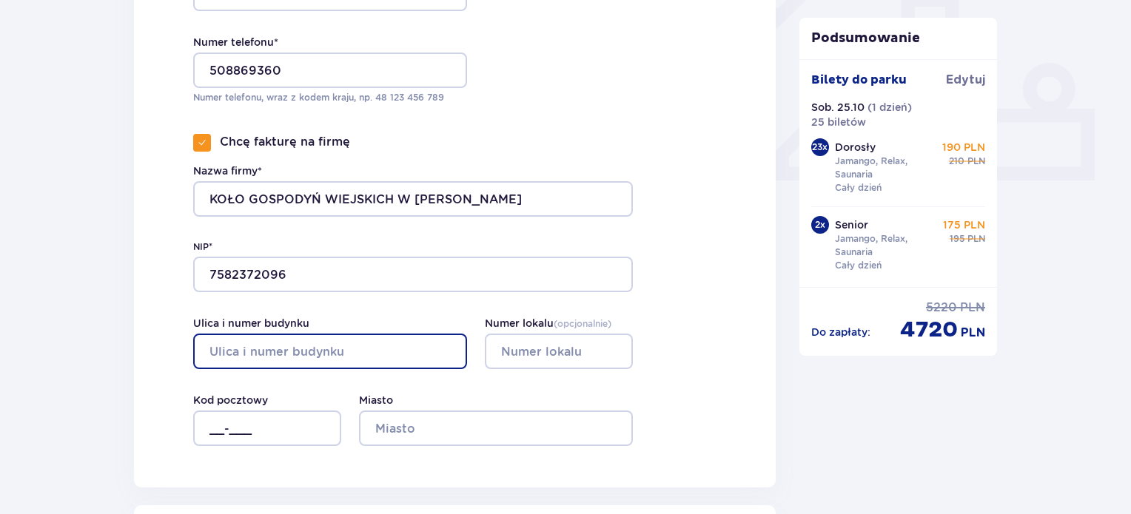
click at [311, 347] on input "Ulica i numer budynku" at bounding box center [330, 352] width 274 height 36
type input "5"
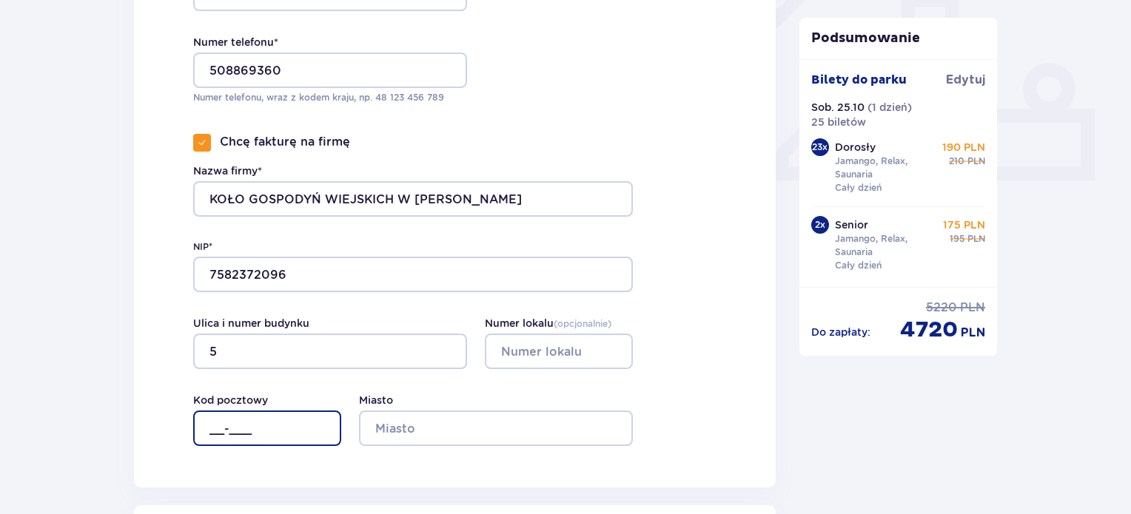
click at [227, 420] on input "__-___" at bounding box center [267, 429] width 148 height 36
type input "07-415"
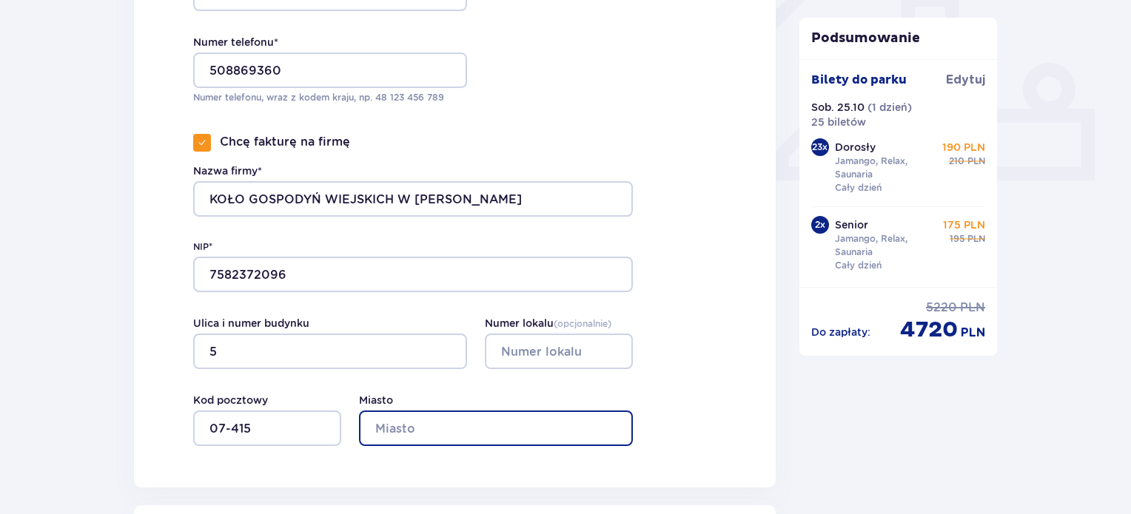
click at [417, 432] on input "Miasto" at bounding box center [496, 429] width 274 height 36
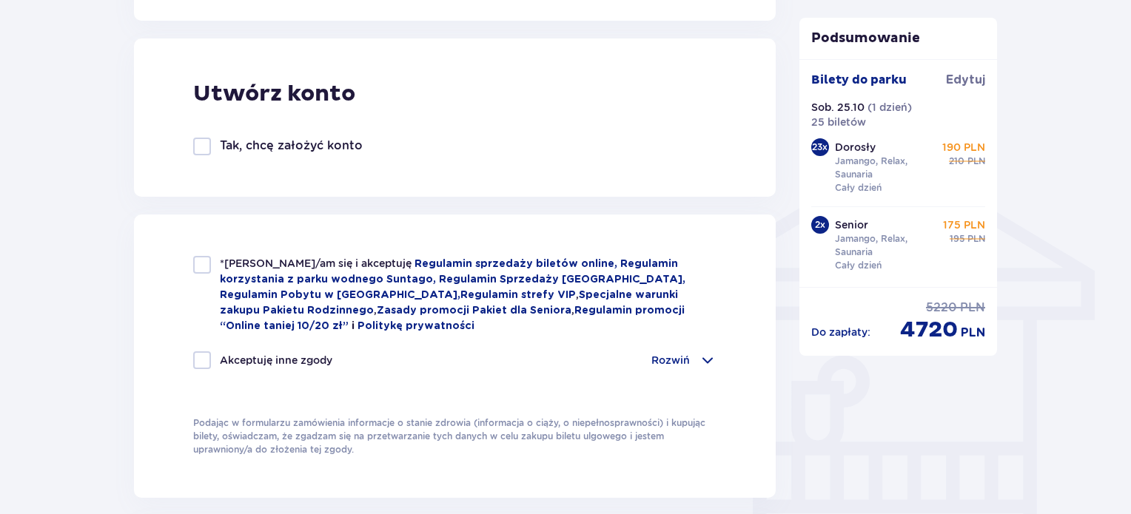
scroll to position [1056, 0]
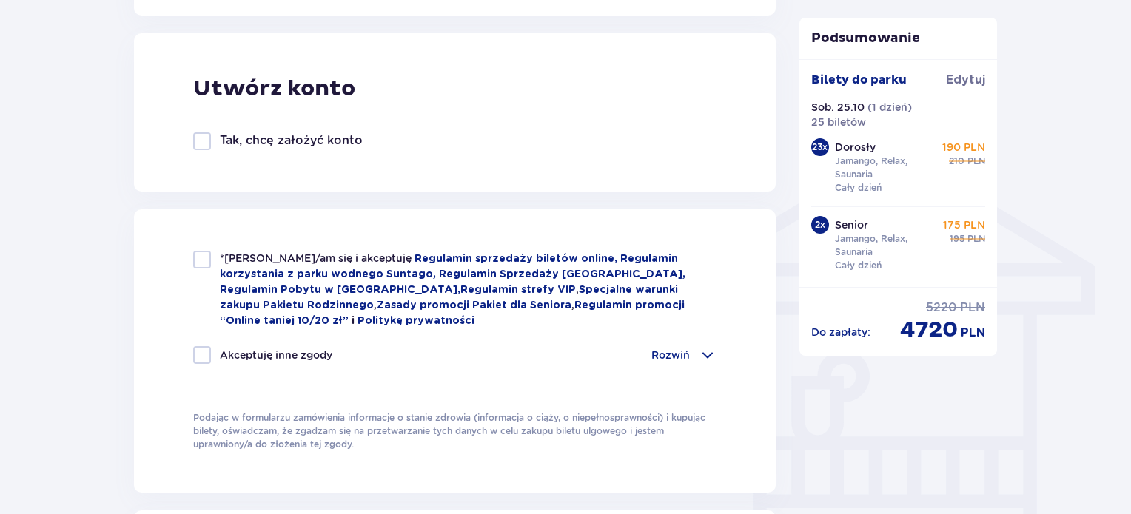
type input "[PERSON_NAME]"
click at [202, 259] on div at bounding box center [202, 260] width 18 height 18
checkbox input "true"
click at [209, 347] on div at bounding box center [202, 355] width 18 height 18
checkbox input "true"
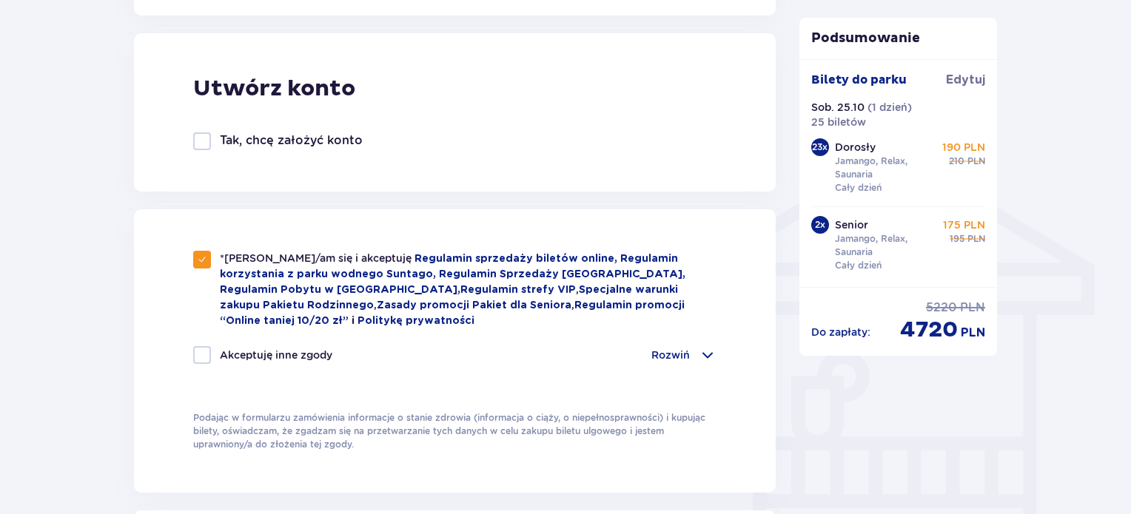
checkbox input "true"
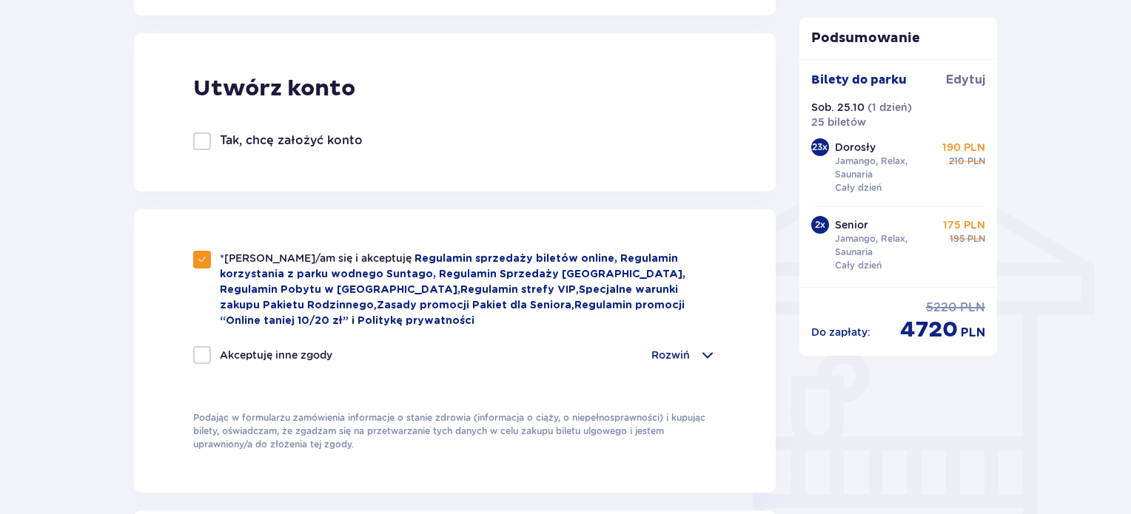
checkbox input "true"
click at [706, 351] on span at bounding box center [708, 355] width 18 height 18
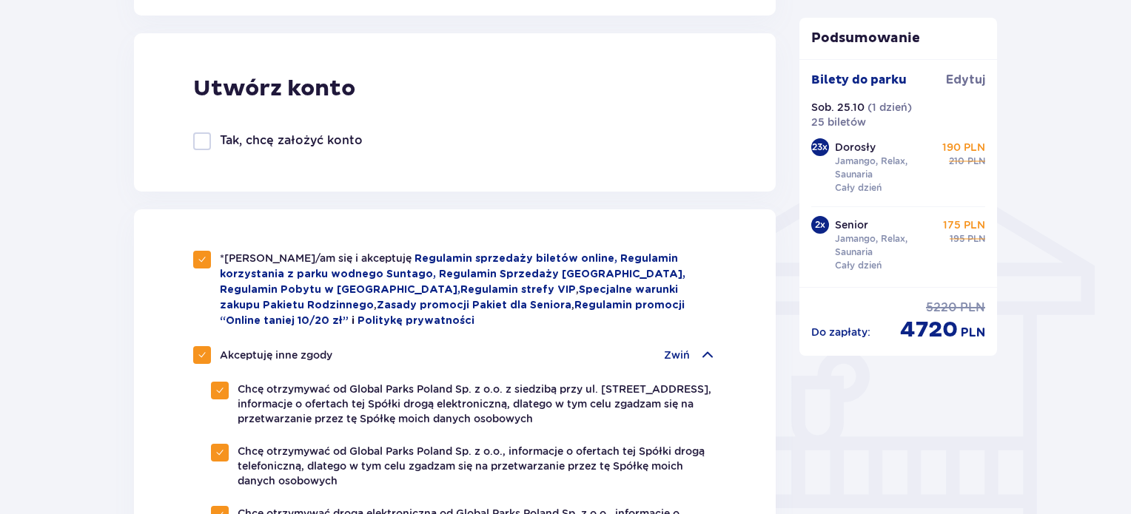
click at [195, 348] on div at bounding box center [202, 355] width 18 height 18
checkbox input "false"
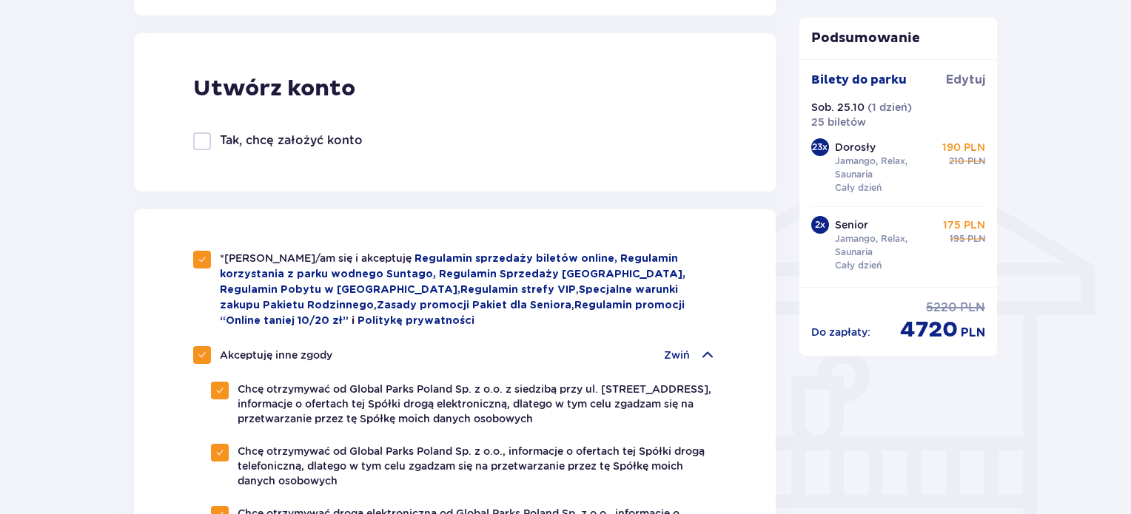
checkbox input "false"
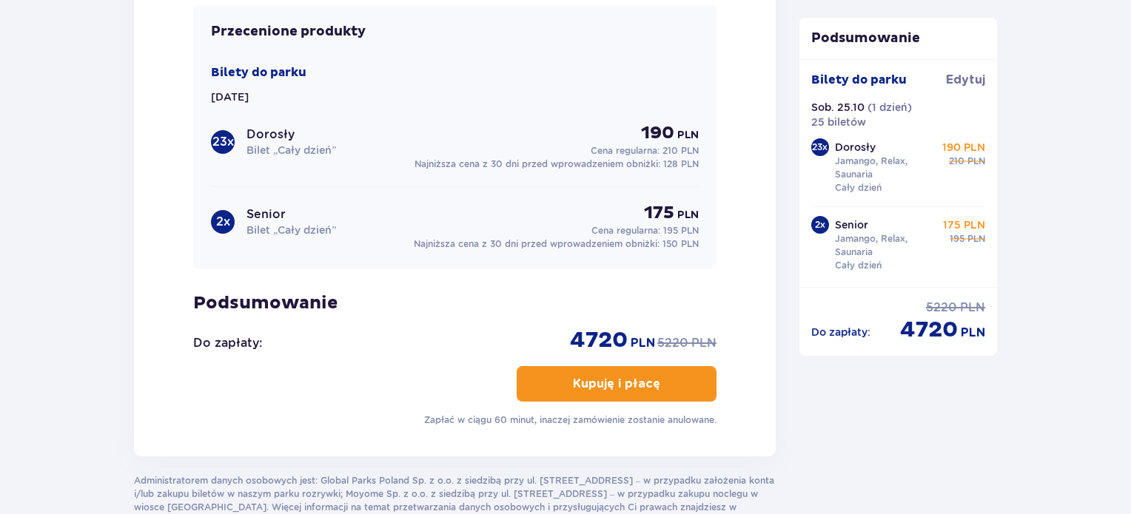
scroll to position [2051, 0]
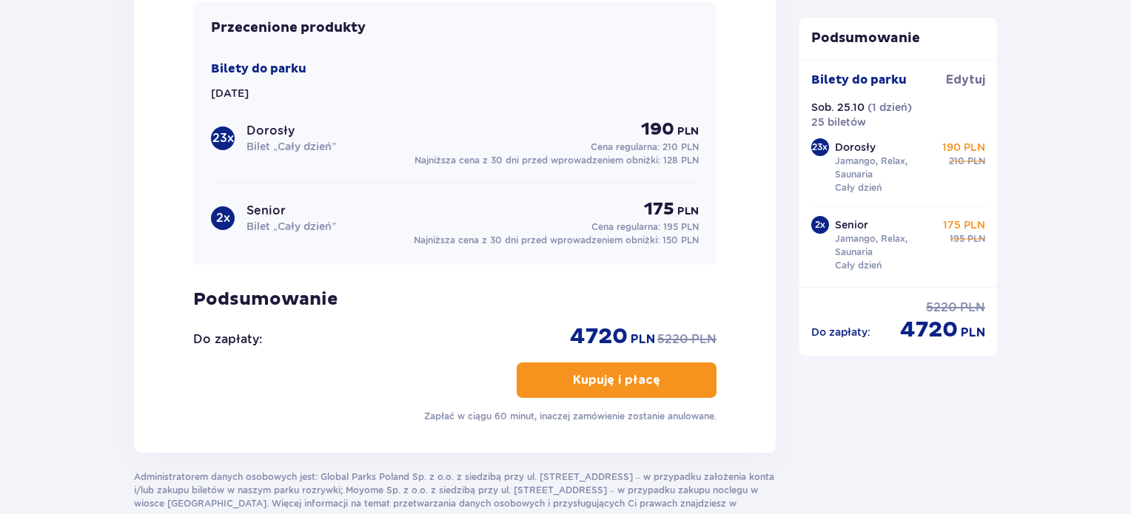
click at [650, 371] on button "Kupuję i płacę" at bounding box center [617, 381] width 200 height 36
